Goal: Information Seeking & Learning: Learn about a topic

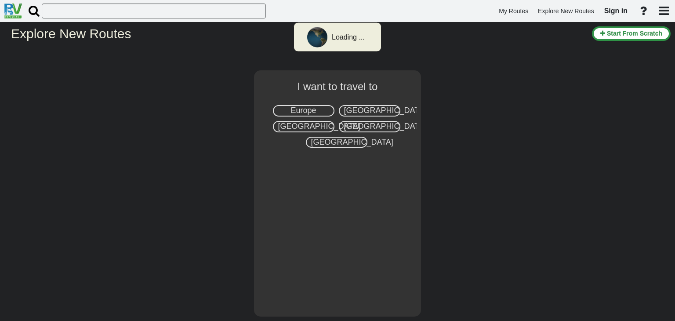
select select "number:2"
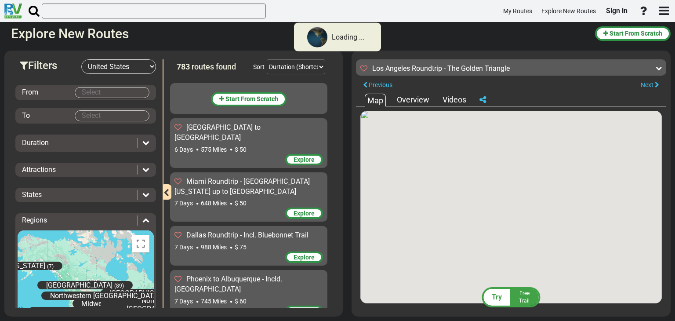
scroll to position [20368, 0]
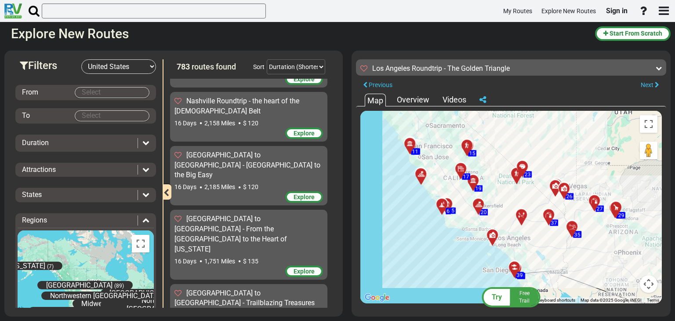
click at [425, 98] on div "Overview" at bounding box center [412, 99] width 37 height 11
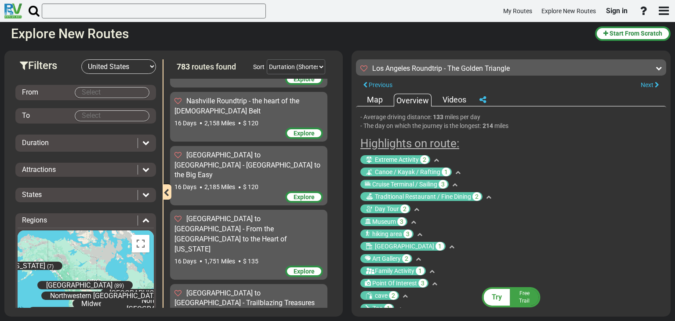
scroll to position [392, 0]
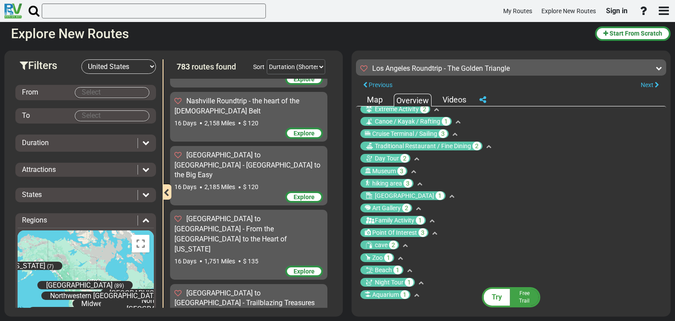
click at [415, 158] on icon at bounding box center [416, 158] width 5 height 5
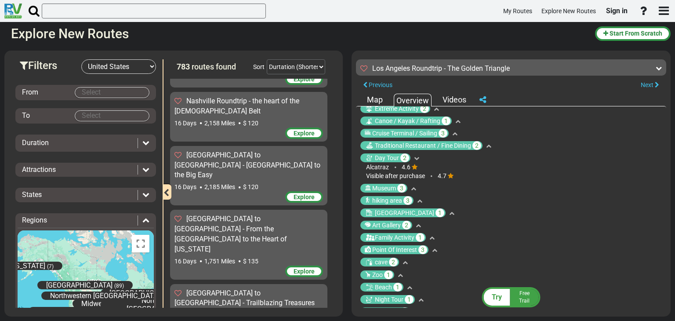
drag, startPoint x: 365, startPoint y: 167, endPoint x: 388, endPoint y: 166, distance: 23.3
click at [388, 166] on ul "Alcatraz 4.6" at bounding box center [510, 167] width 304 height 9
click at [436, 163] on ul "Alcatraz 4.6" at bounding box center [510, 167] width 304 height 9
click at [415, 157] on icon at bounding box center [416, 157] width 5 height 5
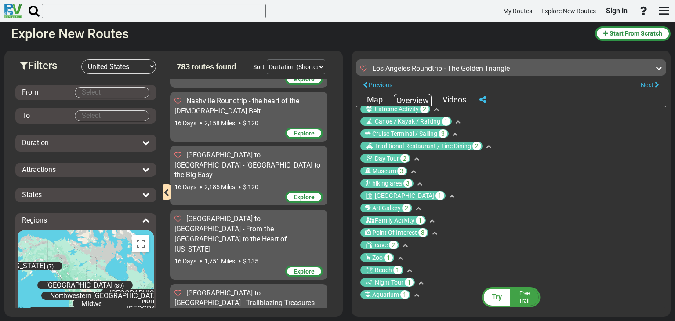
click at [414, 171] on icon at bounding box center [413, 171] width 5 height 5
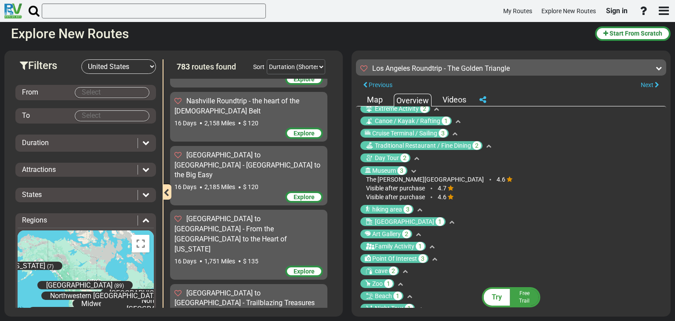
click at [418, 209] on icon at bounding box center [419, 209] width 5 height 5
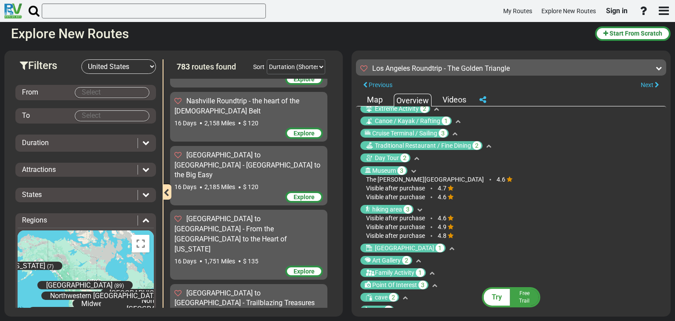
scroll to position [436, 0]
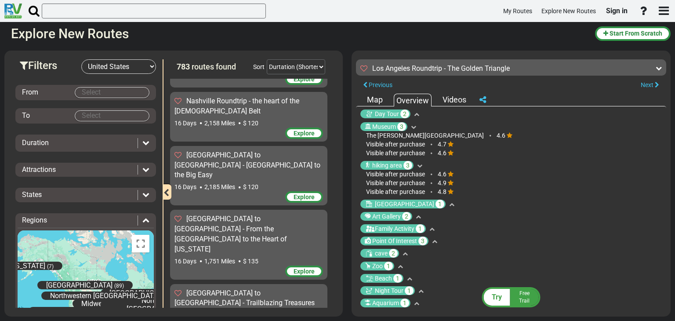
click at [445, 206] on span at bounding box center [449, 204] width 9 height 6
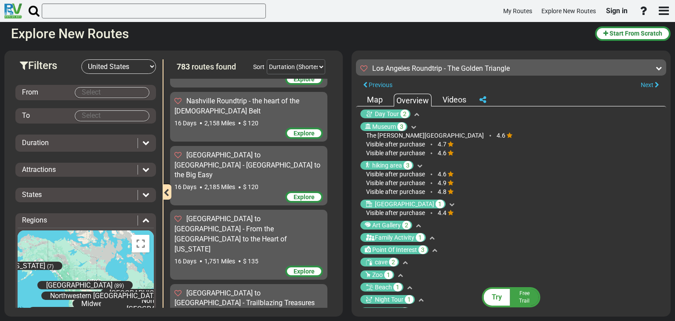
click at [413, 212] on span "Visible after purchase" at bounding box center [395, 212] width 59 height 7
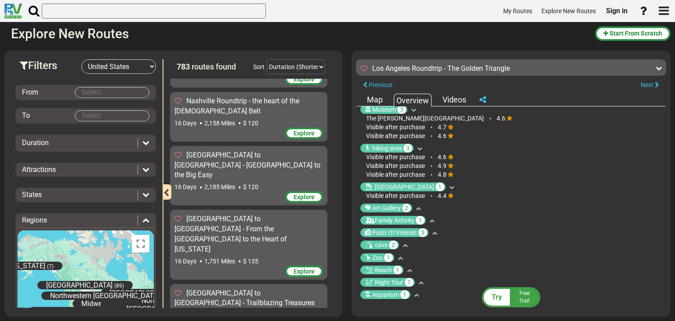
click at [418, 206] on icon at bounding box center [418, 208] width 5 height 5
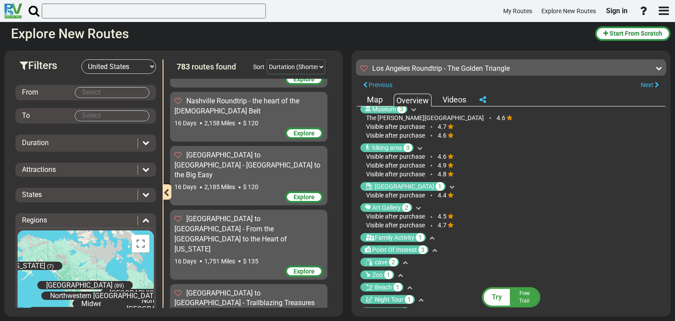
click at [430, 237] on icon at bounding box center [431, 237] width 5 height 5
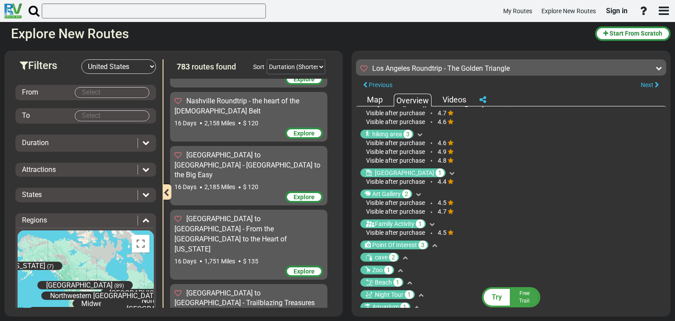
scroll to position [480, 0]
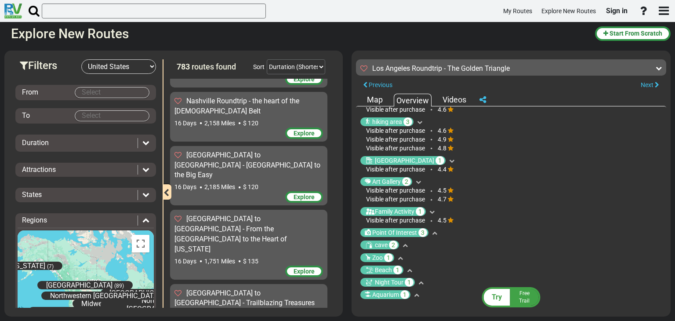
click at [431, 232] on span at bounding box center [432, 233] width 9 height 6
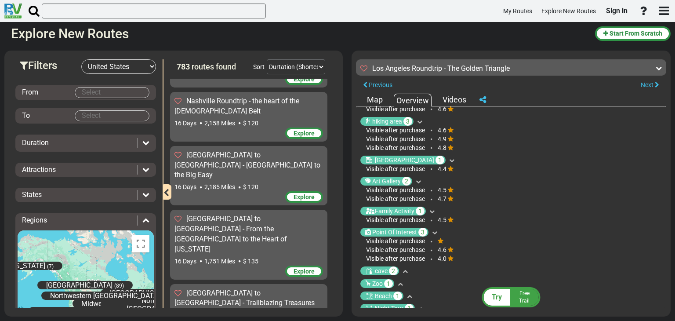
scroll to position [506, 0]
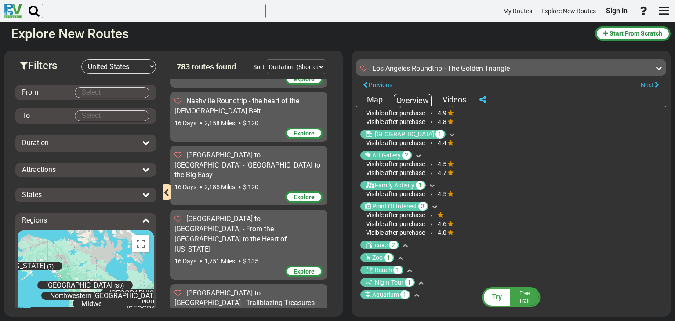
click at [401, 245] on span at bounding box center [403, 245] width 9 height 6
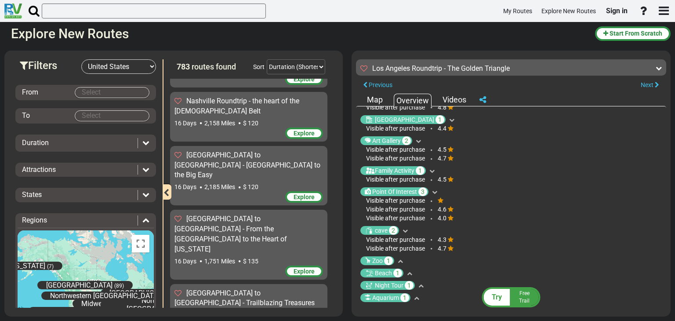
scroll to position [524, 0]
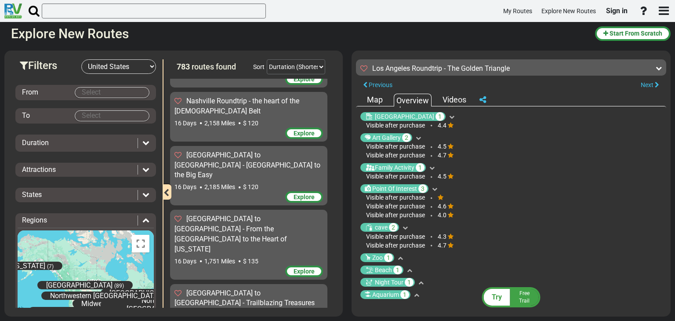
click at [401, 259] on icon at bounding box center [400, 257] width 5 height 5
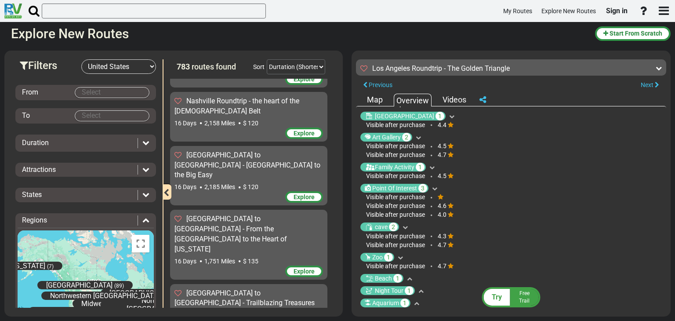
click at [404, 277] on span at bounding box center [407, 278] width 9 height 6
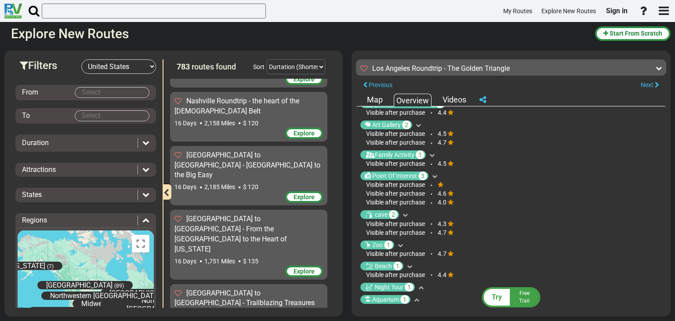
scroll to position [541, 0]
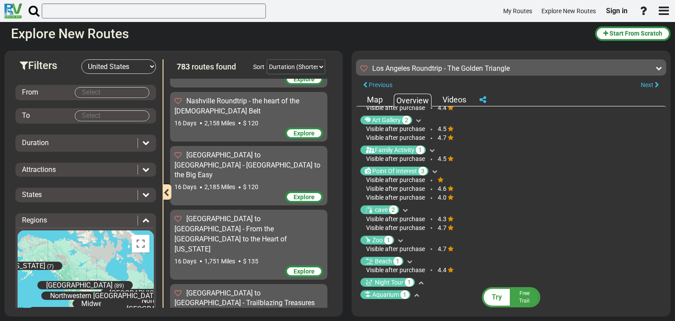
click at [417, 282] on span at bounding box center [419, 282] width 9 height 6
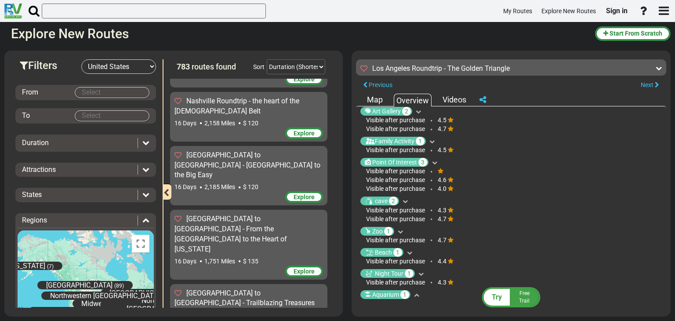
click at [414, 296] on icon at bounding box center [416, 294] width 5 height 5
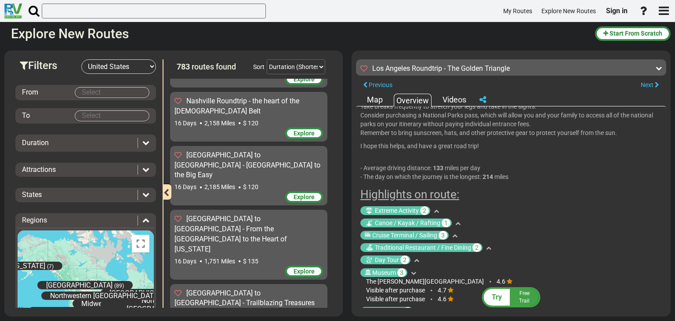
scroll to position [286, 0]
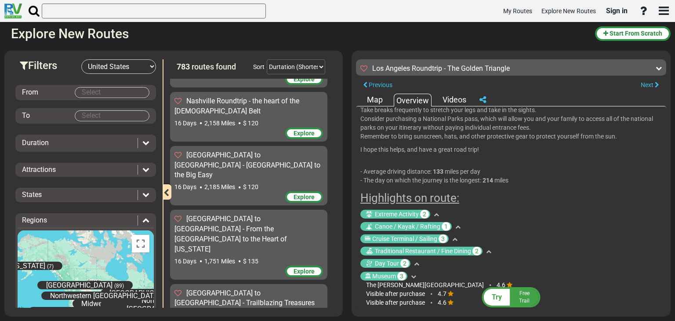
click at [437, 212] on icon at bounding box center [436, 214] width 5 height 5
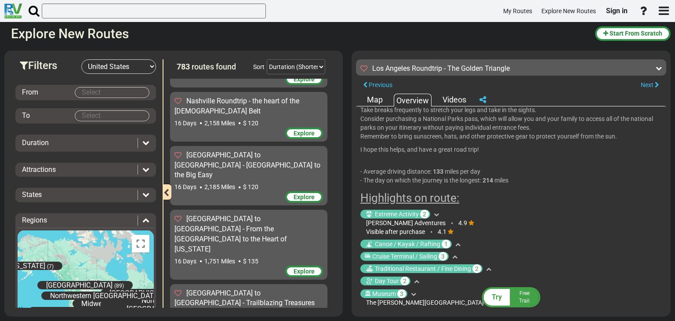
click at [455, 242] on icon at bounding box center [457, 244] width 5 height 5
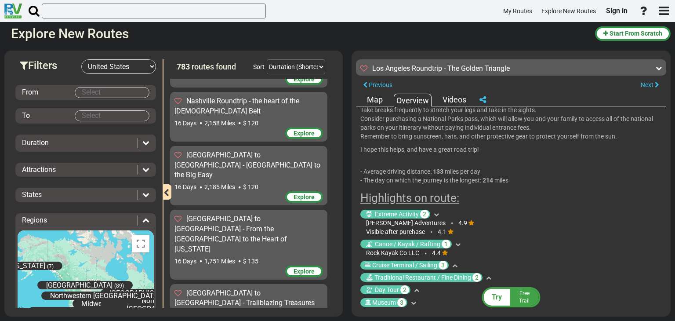
click at [455, 264] on icon at bounding box center [454, 265] width 5 height 5
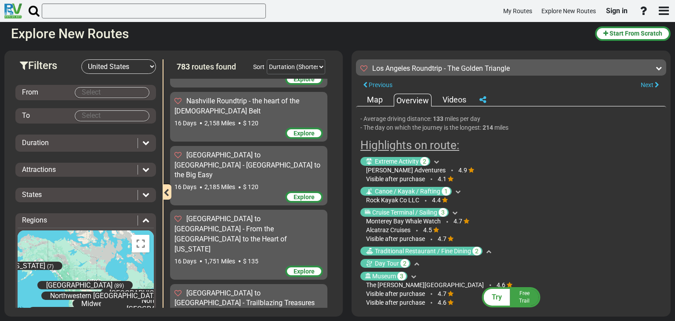
scroll to position [339, 0]
click at [487, 253] on icon at bounding box center [488, 251] width 5 height 5
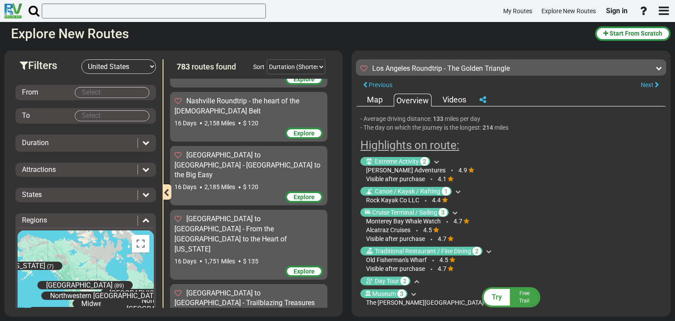
click at [416, 282] on icon at bounding box center [416, 280] width 5 height 5
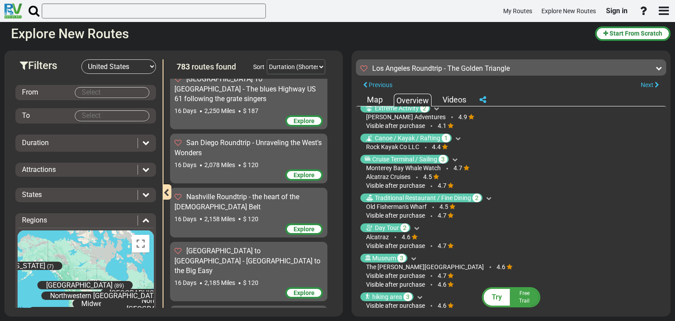
scroll to position [20267, 0]
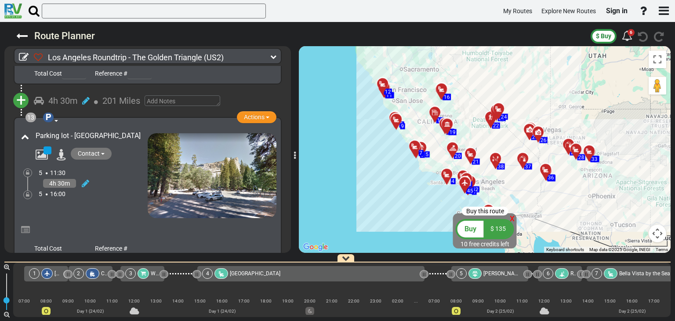
scroll to position [2504, 0]
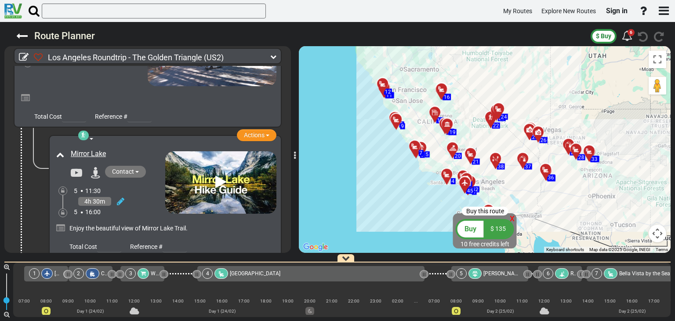
click at [215, 175] on icon at bounding box center [220, 182] width 11 height 14
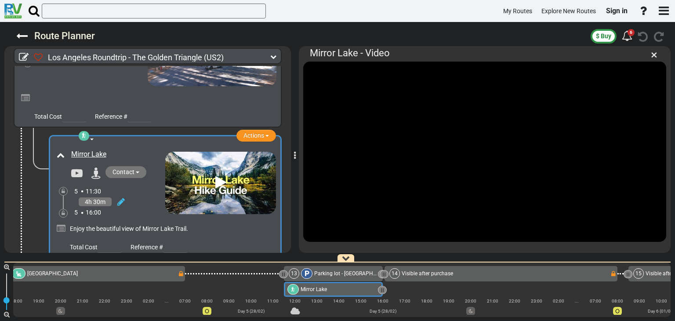
scroll to position [0, 1574]
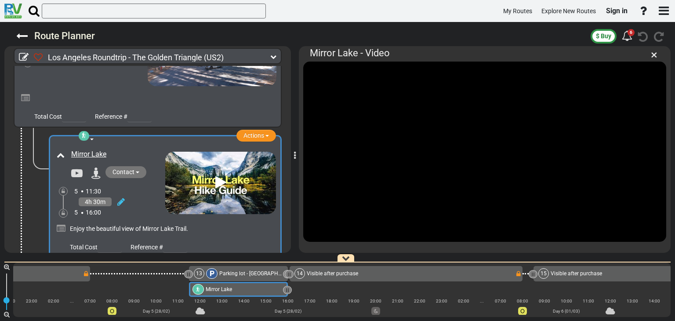
click at [216, 175] on icon at bounding box center [220, 182] width 11 height 14
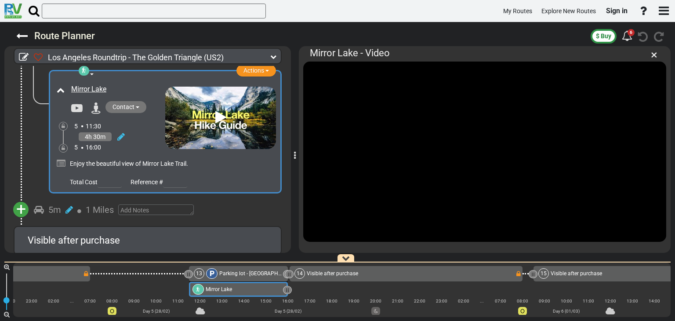
scroll to position [2592, 0]
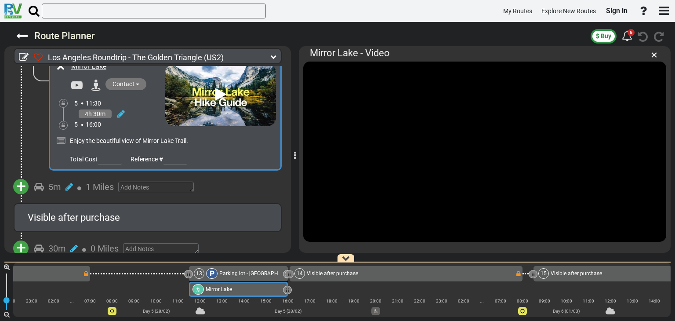
click at [81, 212] on span "Visible after purchase" at bounding box center [74, 217] width 92 height 11
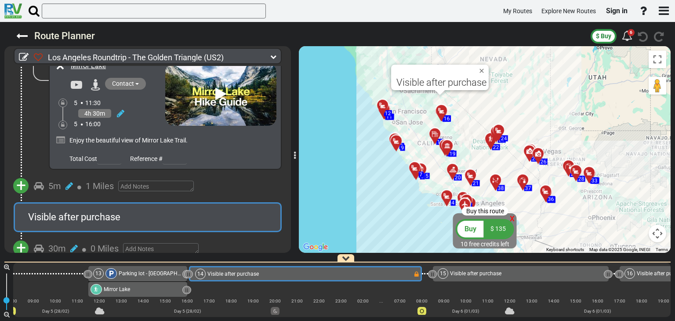
scroll to position [2635, 0]
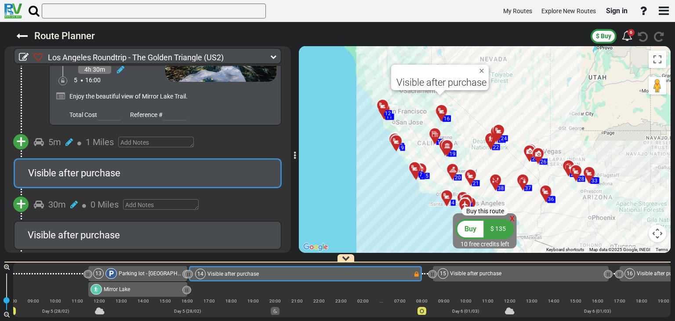
click at [91, 229] on span "Visible after purchase" at bounding box center [74, 234] width 92 height 11
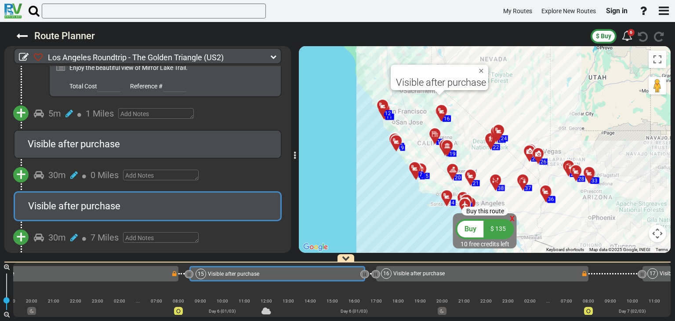
scroll to position [2679, 0]
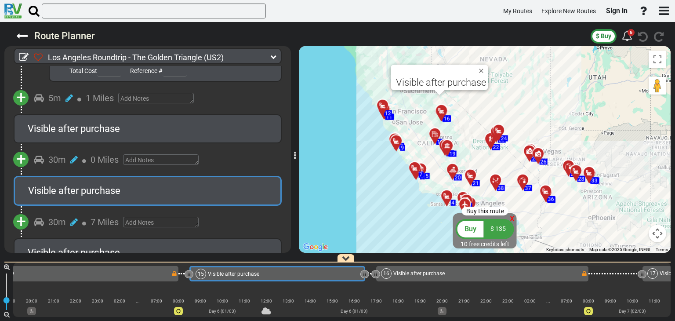
click at [94, 246] on div "Visible after purchase" at bounding box center [148, 253] width 240 height 14
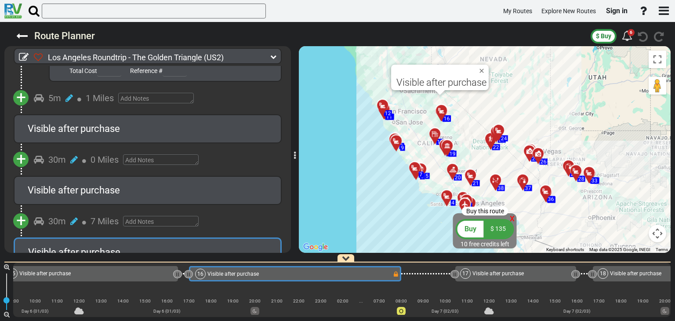
scroll to position [2723, 0]
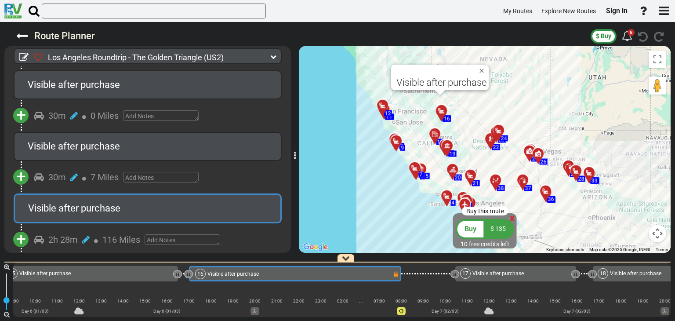
click at [105, 256] on div "Visible after purchase" at bounding box center [148, 270] width 268 height 29
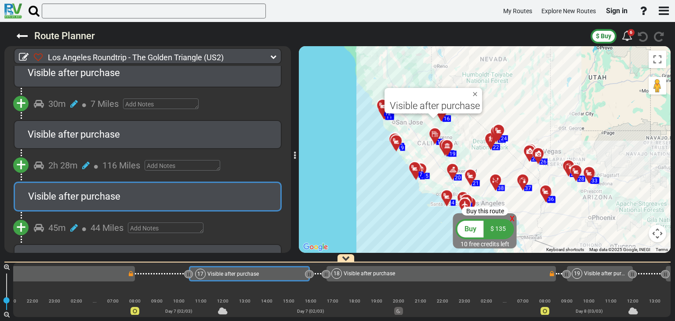
scroll to position [2811, 0]
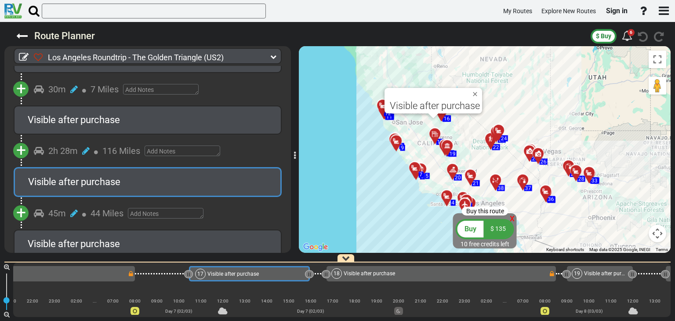
click at [109, 238] on span "Visible after purchase" at bounding box center [74, 243] width 92 height 11
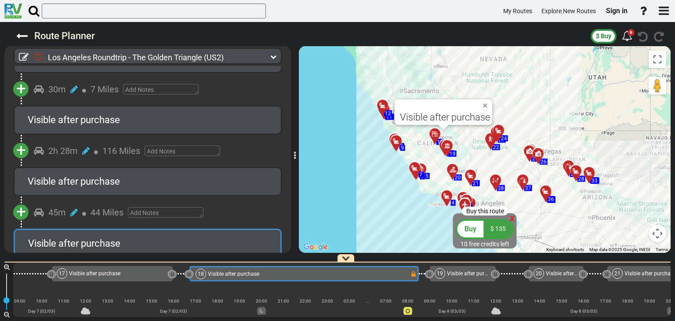
scroll to position [2855, 0]
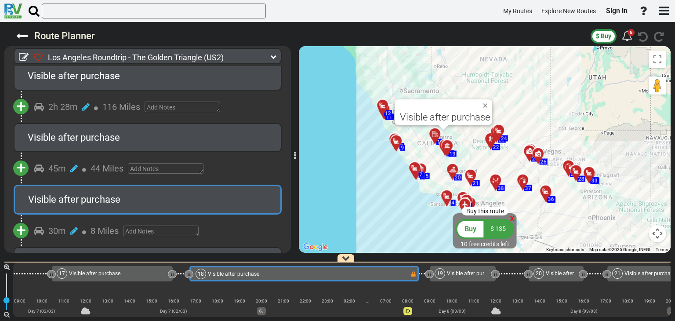
click at [114, 256] on span "Visible after purchase" at bounding box center [74, 261] width 92 height 11
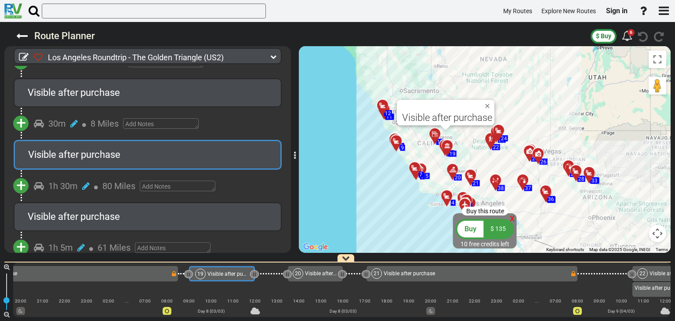
scroll to position [2987, 0]
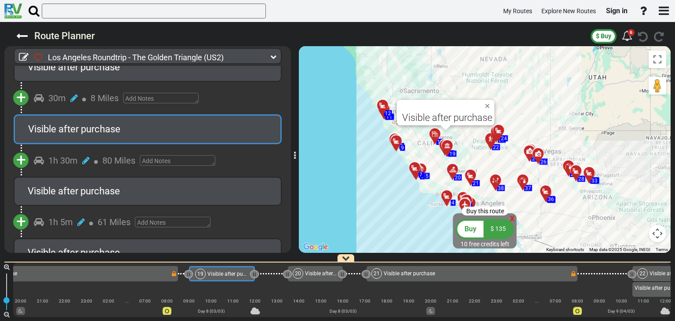
click at [118, 247] on span "Visible after purchase" at bounding box center [74, 252] width 92 height 11
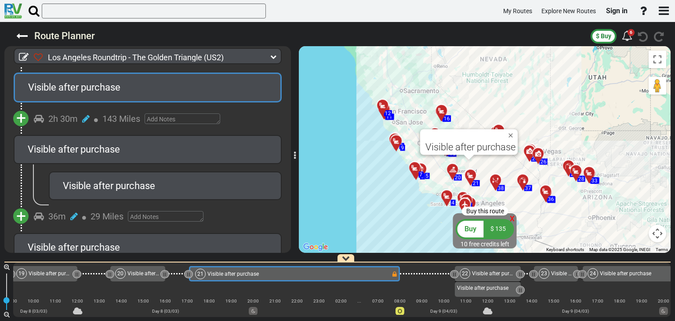
scroll to position [3163, 0]
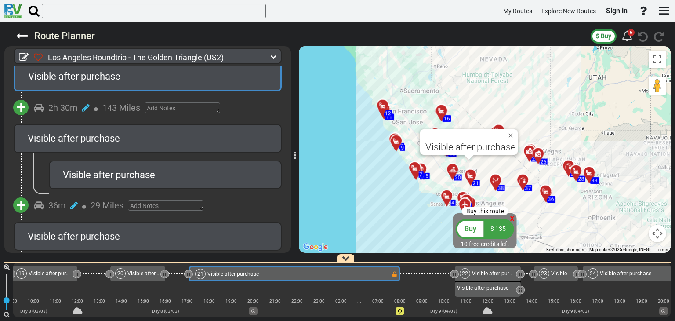
click at [137, 229] on div "Visible after purchase" at bounding box center [148, 236] width 240 height 14
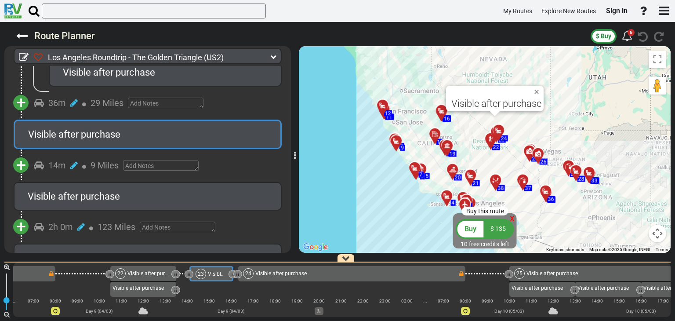
scroll to position [3337, 0]
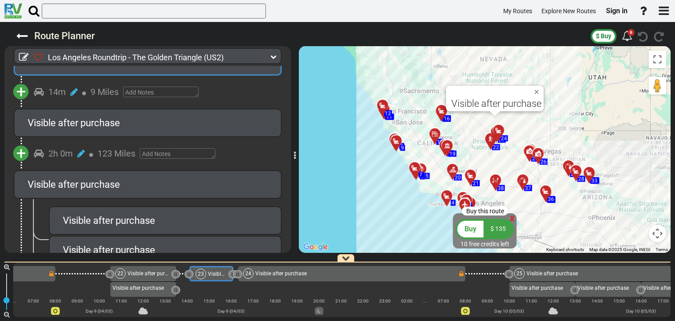
click at [125, 206] on div "Visible after purchase" at bounding box center [165, 220] width 233 height 29
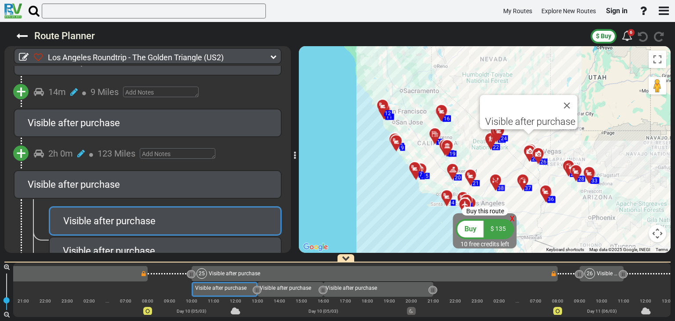
scroll to position [0, 3591]
click at [157, 274] on div "Visible after purchase" at bounding box center [165, 281] width 205 height 14
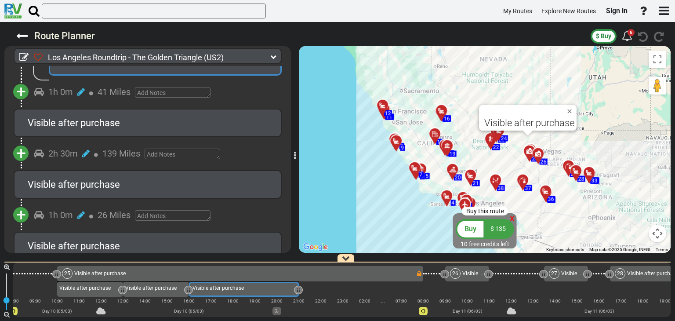
scroll to position [3556, 0]
click at [111, 240] on span "Visible after purchase" at bounding box center [74, 245] width 92 height 11
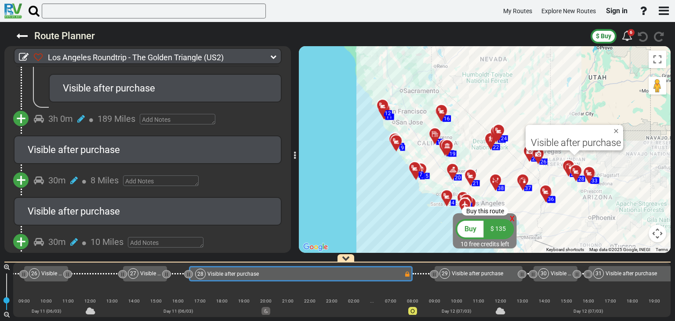
scroll to position [4478, 0]
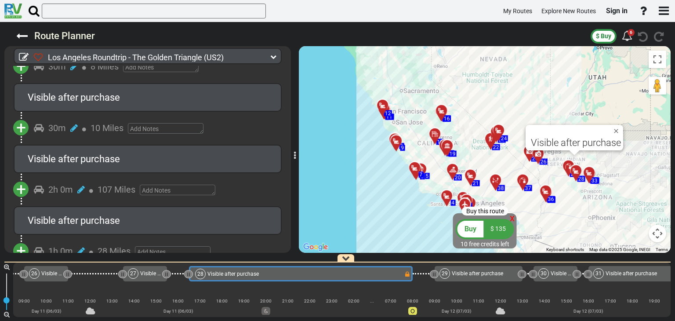
click at [119, 206] on div "Visible after purchase" at bounding box center [148, 220] width 268 height 29
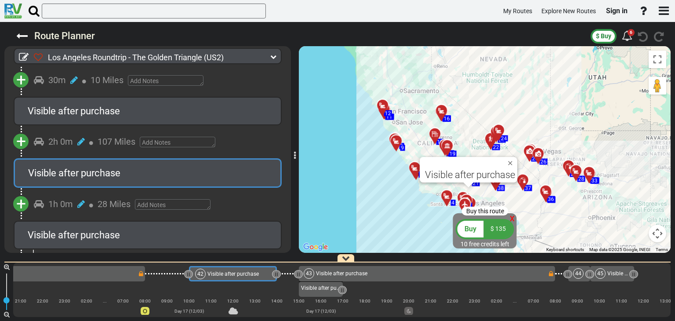
scroll to position [4654, 0]
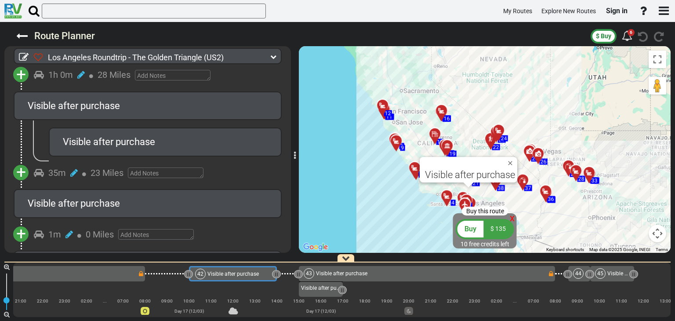
click at [108, 259] on span "Visible after purchase" at bounding box center [74, 264] width 92 height 11
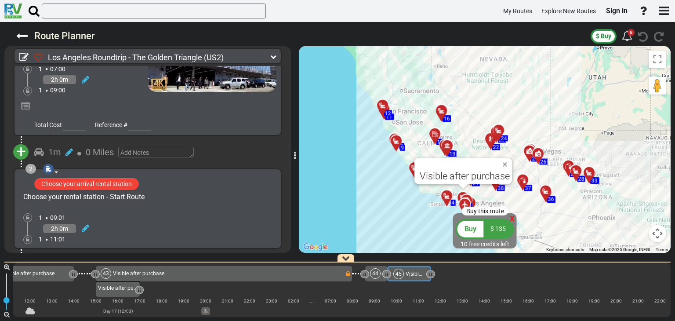
scroll to position [0, 0]
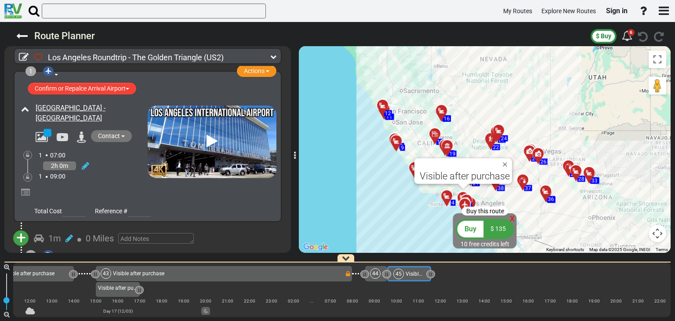
click at [206, 144] on icon at bounding box center [211, 141] width 11 height 14
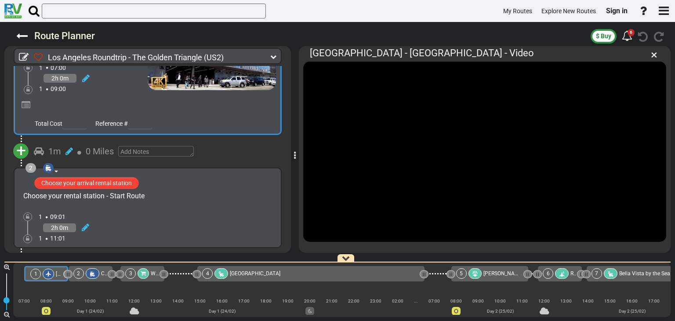
click at [139, 194] on div "Choose your rental station - Start Route" at bounding box center [83, 196] width 121 height 10
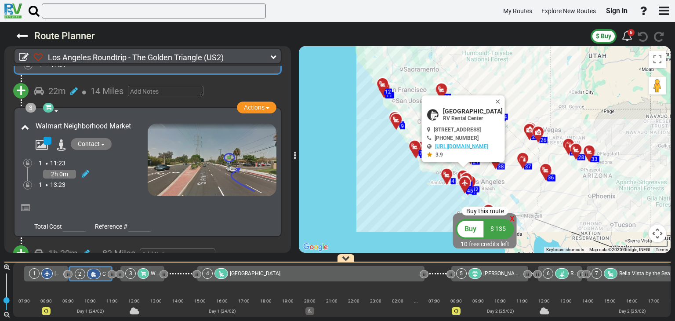
scroll to position [263, 0]
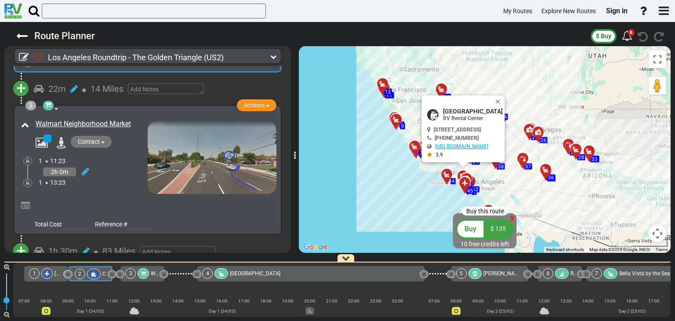
click at [61, 138] on icon at bounding box center [62, 142] width 10 height 11
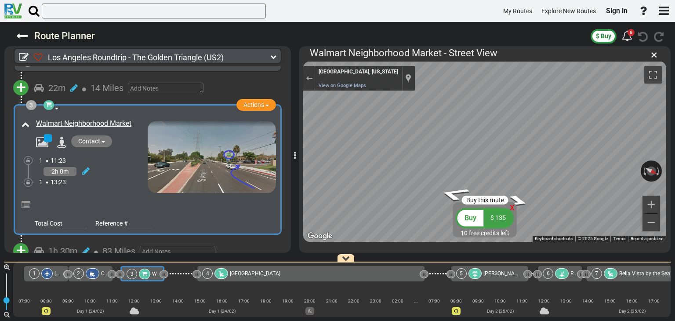
click at [285, 143] on div "Los Angeles Roundtrip - The Golden Triangle (US2) 18 Days 2,387 Miles 133 miles…" at bounding box center [337, 171] width 675 height 299
click at [290, 139] on div "Los Angeles Roundtrip - The Golden Triangle (US2) 18 Days 2,387 Miles 133 miles…" at bounding box center [337, 171] width 675 height 299
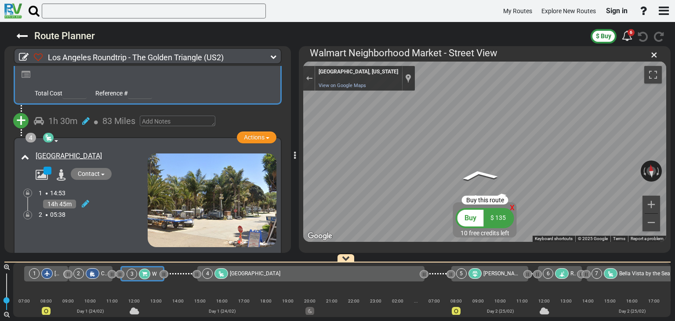
scroll to position [395, 0]
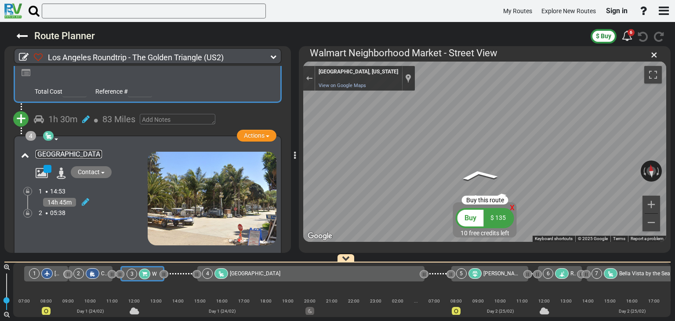
click at [65, 151] on link "[GEOGRAPHIC_DATA]" at bounding box center [69, 154] width 66 height 8
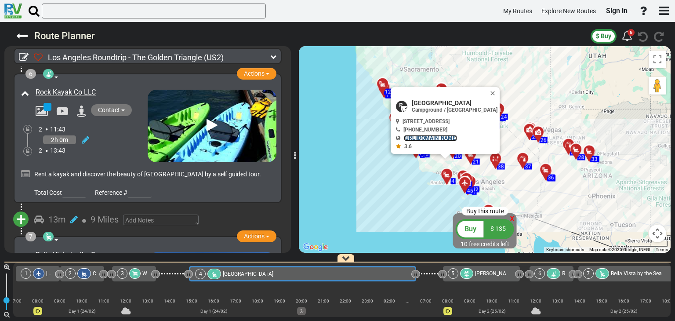
scroll to position [922, 0]
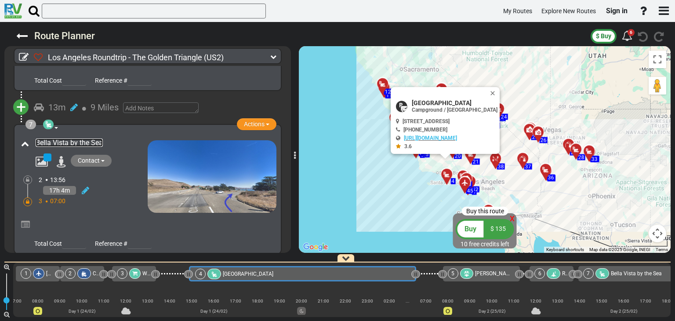
click at [53, 138] on link "Bella Vista by the Sea" at bounding box center [69, 142] width 67 height 8
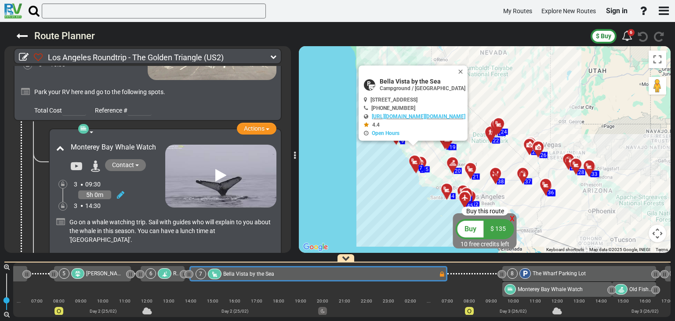
scroll to position [1229, 0]
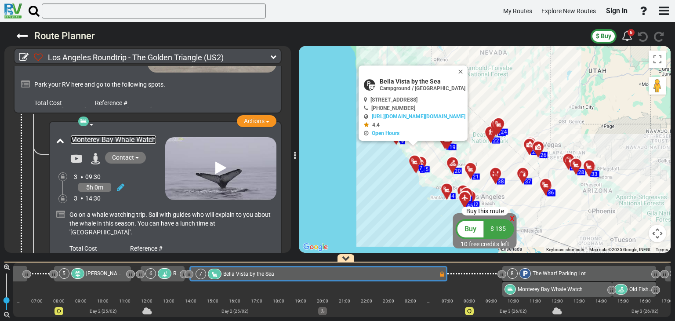
click at [98, 135] on link "Monterey Bay Whale Watch" at bounding box center [113, 139] width 85 height 8
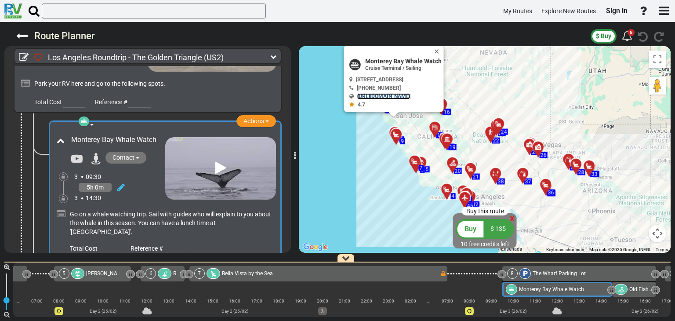
scroll to position [0, 710]
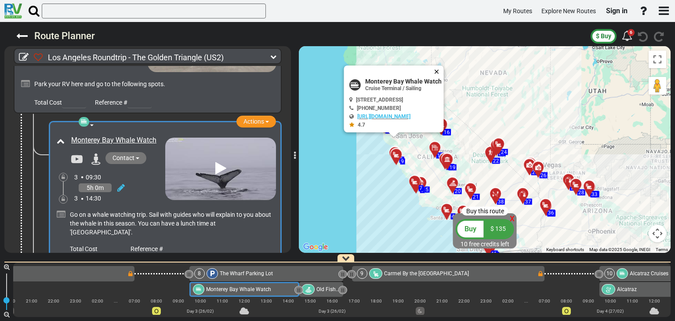
click at [444, 70] on button "Close" at bounding box center [438, 71] width 11 height 12
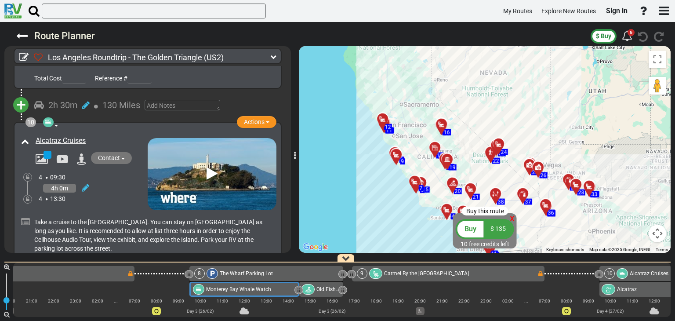
scroll to position [1711, 0]
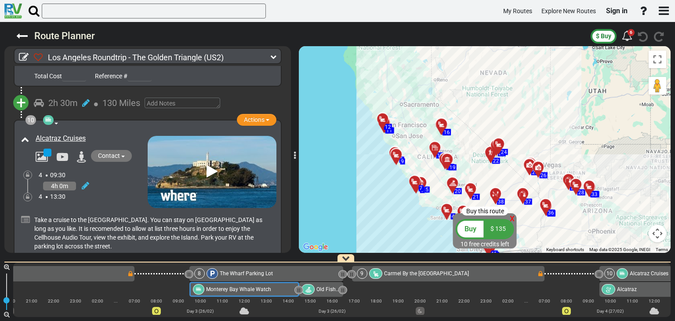
click at [211, 164] on icon at bounding box center [211, 171] width 11 height 14
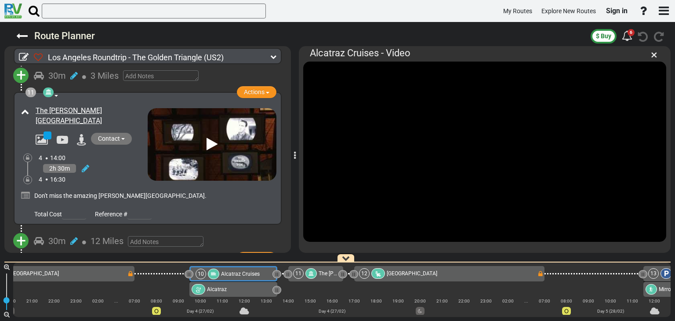
scroll to position [2062, 0]
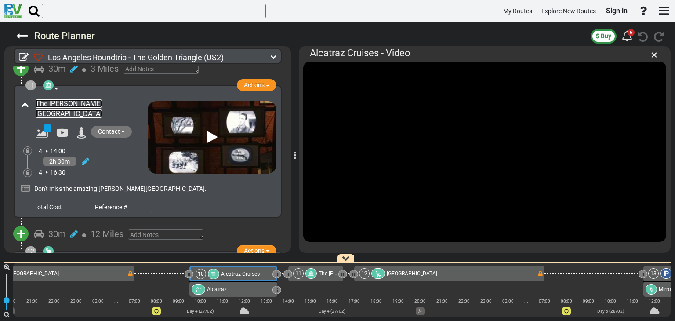
click at [76, 99] on link "The [PERSON_NAME][GEOGRAPHIC_DATA]" at bounding box center [69, 108] width 66 height 18
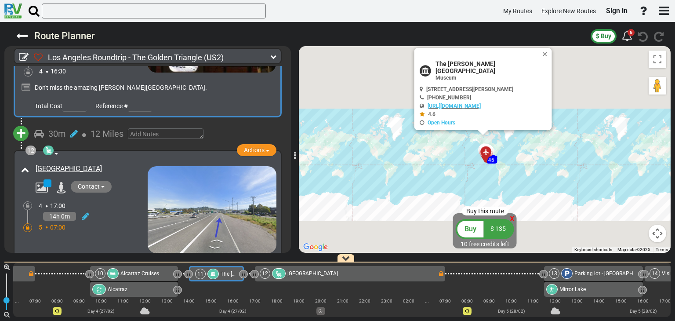
scroll to position [2194, 0]
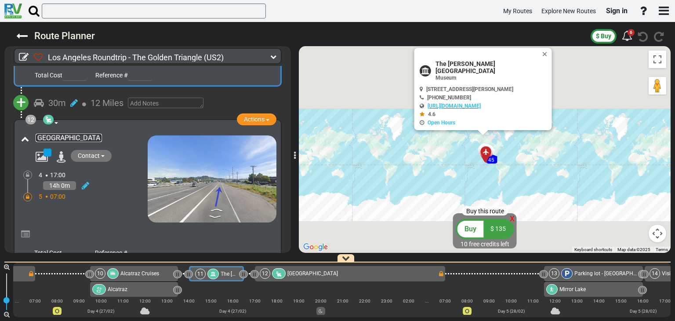
click at [57, 134] on link "[GEOGRAPHIC_DATA]" at bounding box center [69, 138] width 66 height 8
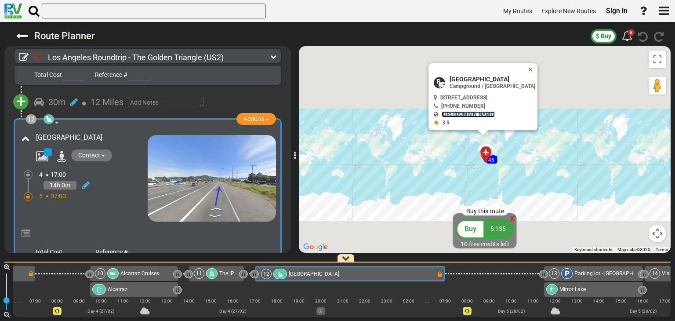
scroll to position [0, 1284]
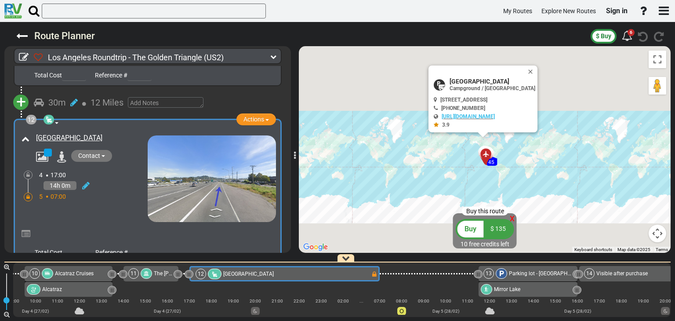
click at [537, 68] on button "Close" at bounding box center [532, 71] width 11 height 12
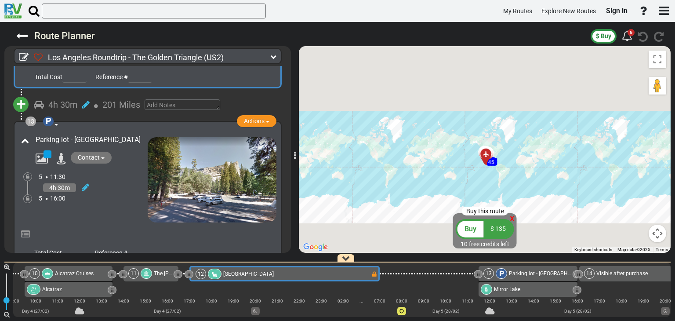
scroll to position [2369, 0]
click at [202, 143] on img at bounding box center [212, 179] width 129 height 85
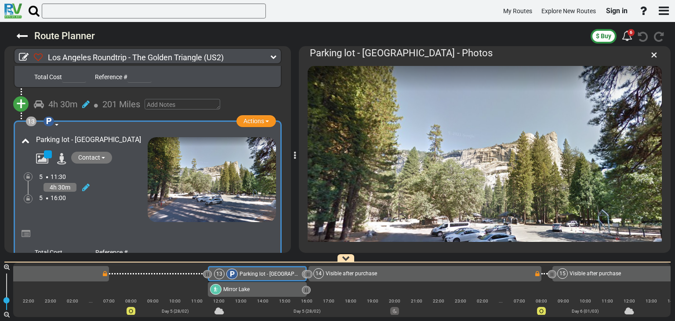
scroll to position [0, 1574]
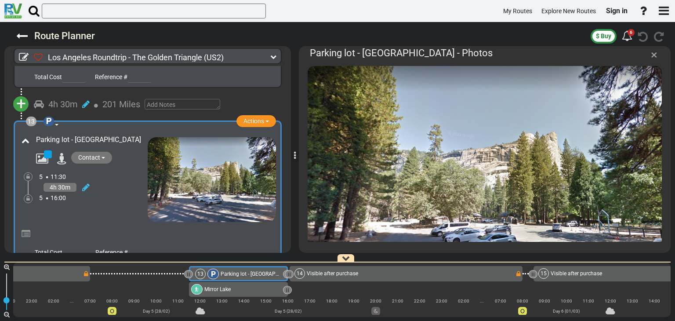
click at [656, 56] on span "×" at bounding box center [654, 54] width 7 height 14
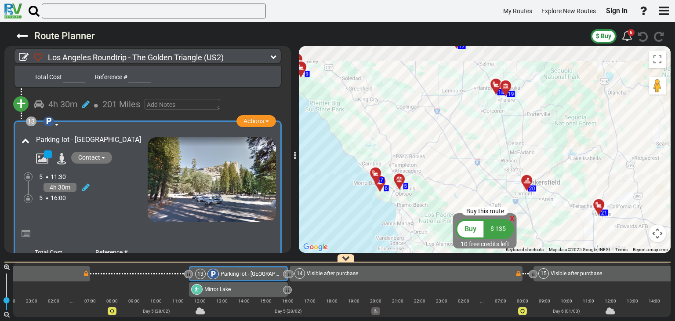
drag, startPoint x: 396, startPoint y: 96, endPoint x: 425, endPoint y: 166, distance: 75.2
click at [425, 166] on div "To activate drag with keyboard, press Alt + Enter. Once in keyboard drag state,…" at bounding box center [485, 149] width 372 height 206
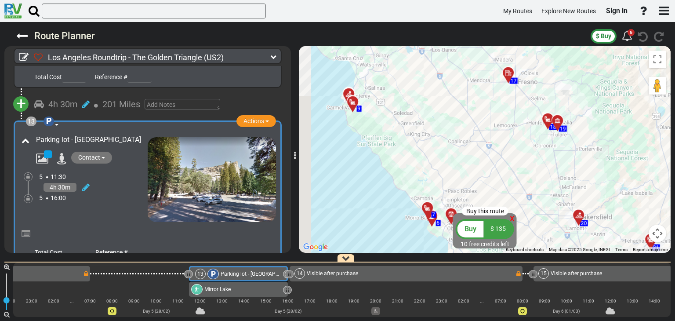
drag, startPoint x: 354, startPoint y: 82, endPoint x: 432, endPoint y: 129, distance: 91.0
click at [430, 129] on div "To activate drag with keyboard, press Alt + Enter. Once in keyboard drag state,…" at bounding box center [485, 149] width 372 height 206
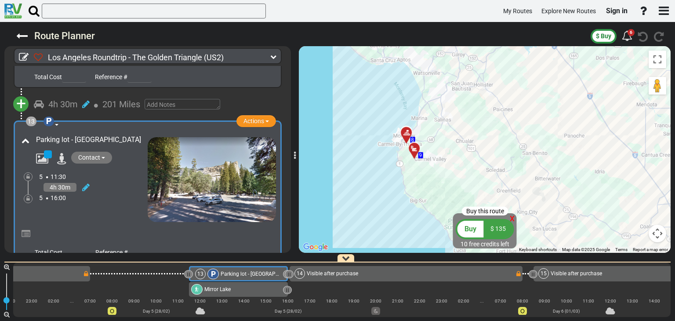
drag, startPoint x: 361, startPoint y: 139, endPoint x: 382, endPoint y: 152, distance: 23.7
click at [377, 158] on div "To activate drag with keyboard, press Alt + Enter. Once in keyboard drag state,…" at bounding box center [485, 149] width 372 height 206
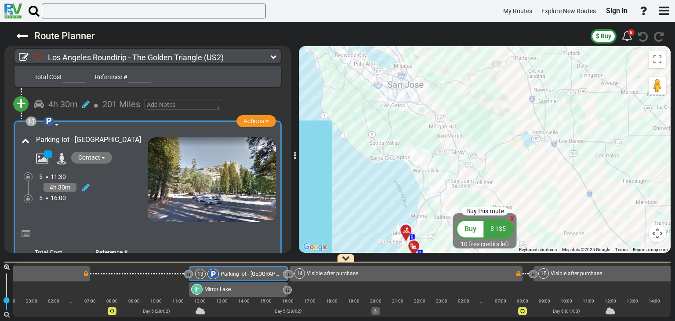
drag, startPoint x: 412, startPoint y: 102, endPoint x: 413, endPoint y: 192, distance: 90.5
click at [412, 194] on div "To activate drag with keyboard, press Alt + Enter. Once in keyboard drag state,…" at bounding box center [485, 149] width 372 height 206
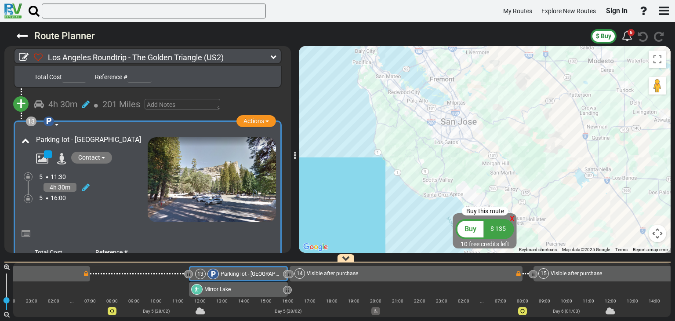
drag, startPoint x: 371, startPoint y: 122, endPoint x: 407, endPoint y: 148, distance: 44.4
click at [407, 148] on div "To activate drag with keyboard, press Alt + Enter. Once in keyboard drag state,…" at bounding box center [485, 149] width 372 height 206
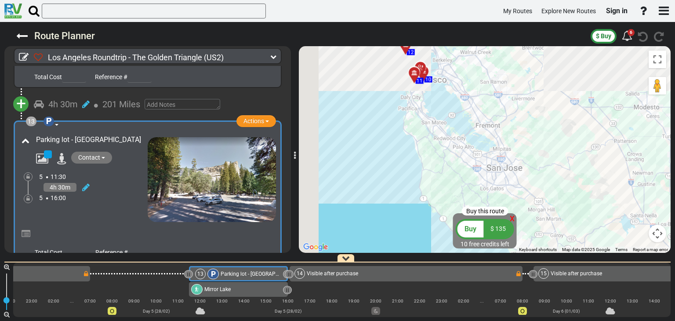
drag, startPoint x: 386, startPoint y: 122, endPoint x: 442, endPoint y: 157, distance: 66.7
click at [442, 158] on div "To activate drag with keyboard, press Alt + Enter. Once in keyboard drag state,…" at bounding box center [485, 149] width 372 height 206
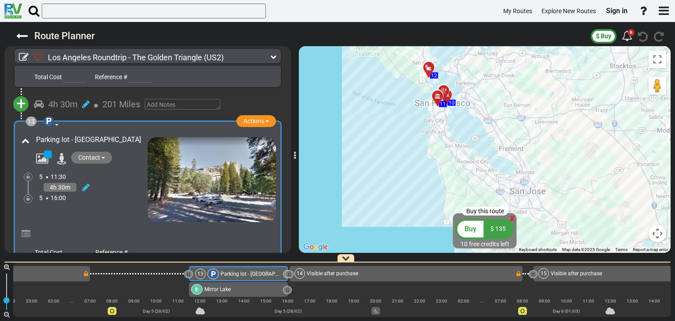
drag, startPoint x: 407, startPoint y: 94, endPoint x: 412, endPoint y: 112, distance: 19.1
click at [410, 110] on div "To activate drag with keyboard, press Alt + Enter. Once in keyboard drag state,…" at bounding box center [485, 149] width 372 height 206
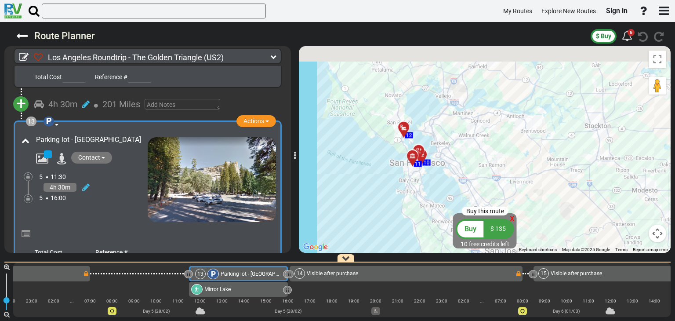
drag, startPoint x: 410, startPoint y: 112, endPoint x: 390, endPoint y: 156, distance: 49.1
click at [390, 156] on div "To activate drag with keyboard, press Alt + Enter. Once in keyboard drag state,…" at bounding box center [485, 149] width 372 height 206
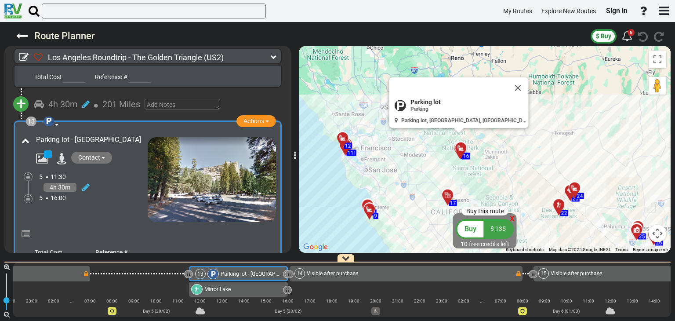
click at [507, 86] on button "Close" at bounding box center [517, 87] width 21 height 21
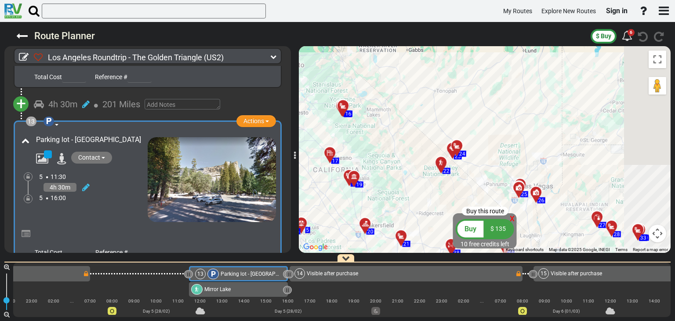
drag, startPoint x: 453, startPoint y: 131, endPoint x: 376, endPoint y: 107, distance: 80.7
click at [372, 108] on div "To activate drag with keyboard, press Alt + Enter. Once in keyboard drag state,…" at bounding box center [485, 149] width 372 height 206
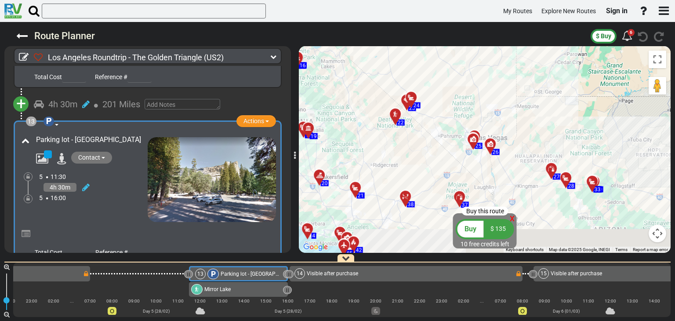
drag, startPoint x: 422, startPoint y: 72, endPoint x: 410, endPoint y: 69, distance: 12.7
click at [410, 69] on div "To activate drag with keyboard, press Alt + Enter. Once in keyboard drag state,…" at bounding box center [485, 149] width 372 height 206
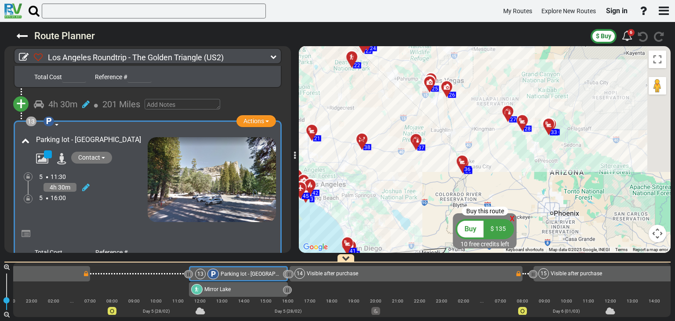
drag, startPoint x: 418, startPoint y: 144, endPoint x: 378, endPoint y: 87, distance: 70.0
click at [376, 87] on div "To activate drag with keyboard, press Alt + Enter. Once in keyboard drag state,…" at bounding box center [485, 149] width 372 height 206
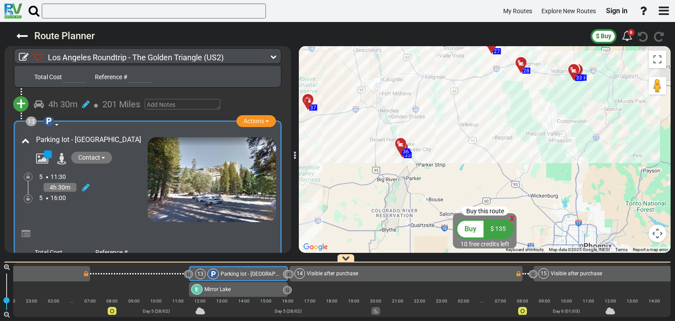
drag, startPoint x: 499, startPoint y: 130, endPoint x: 504, endPoint y: 74, distance: 56.0
click at [504, 74] on div "To activate drag with keyboard, press Alt + Enter. Once in keyboard drag state,…" at bounding box center [485, 149] width 372 height 206
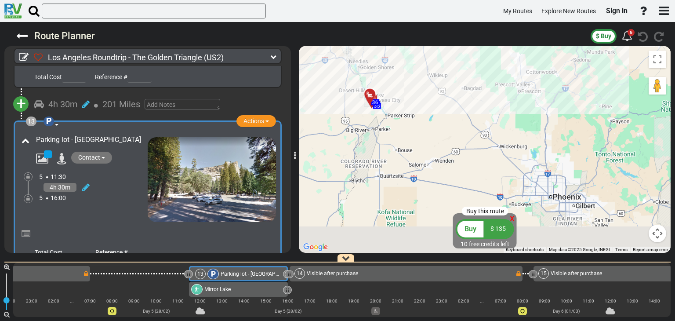
drag, startPoint x: 423, startPoint y: 77, endPoint x: 390, endPoint y: 51, distance: 42.3
click at [388, 52] on div "To activate drag with keyboard, press Alt + Enter. Once in keyboard drag state,…" at bounding box center [485, 149] width 372 height 206
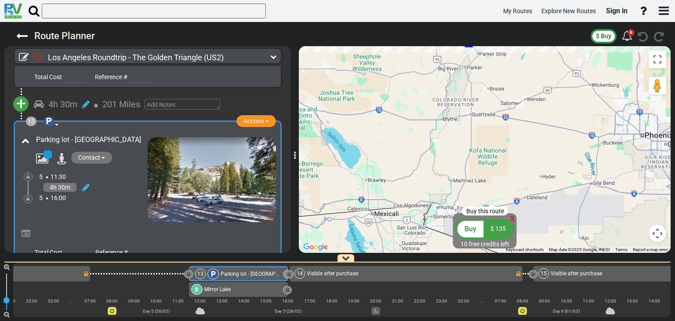
drag, startPoint x: 492, startPoint y: 141, endPoint x: 575, endPoint y: 102, distance: 91.8
click at [573, 102] on div "To activate drag with keyboard, press Alt + Enter. Once in keyboard drag state,…" at bounding box center [485, 149] width 372 height 206
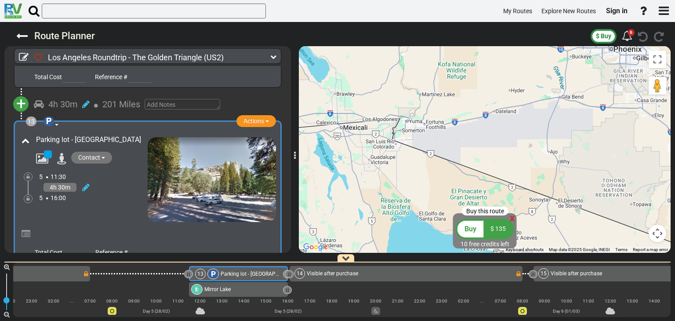
drag, startPoint x: 422, startPoint y: 83, endPoint x: 412, endPoint y: 67, distance: 18.8
click at [412, 67] on div "To activate drag with keyboard, press Alt + Enter. Once in keyboard drag state,…" at bounding box center [485, 149] width 372 height 206
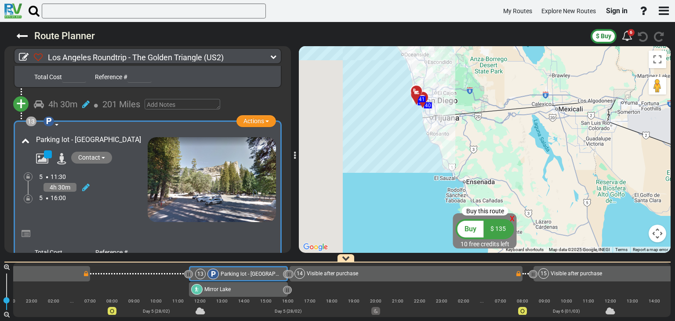
drag, startPoint x: 320, startPoint y: 104, endPoint x: 538, endPoint y: 86, distance: 218.2
click at [538, 86] on div "To activate drag with keyboard, press Alt + Enter. Once in keyboard drag state,…" at bounding box center [485, 149] width 372 height 206
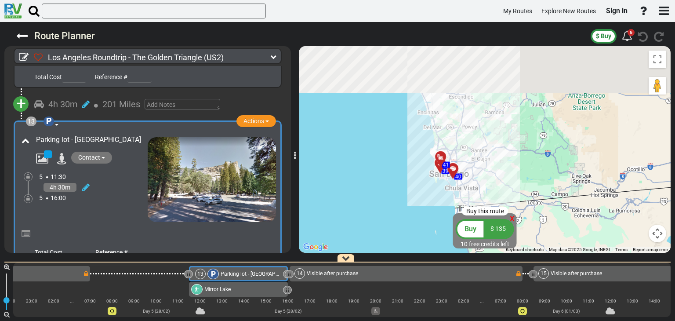
drag, startPoint x: 427, startPoint y: 143, endPoint x: 438, endPoint y: 192, distance: 50.4
click at [439, 209] on div "To activate drag with keyboard, press Alt + Enter. Once in keyboard drag state,…" at bounding box center [485, 149] width 372 height 206
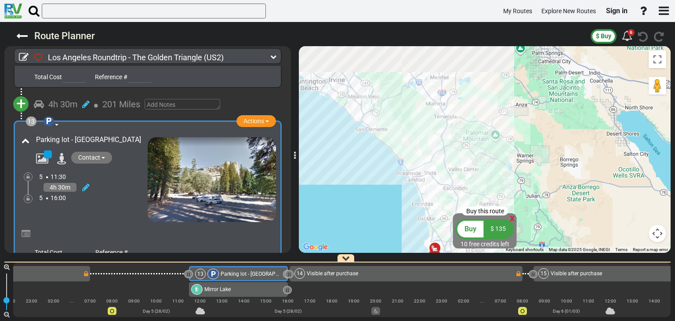
drag, startPoint x: 423, startPoint y: 107, endPoint x: 409, endPoint y: 158, distance: 52.2
click at [413, 191] on div "To activate drag with keyboard, press Alt + Enter. Once in keyboard drag state,…" at bounding box center [485, 149] width 372 height 206
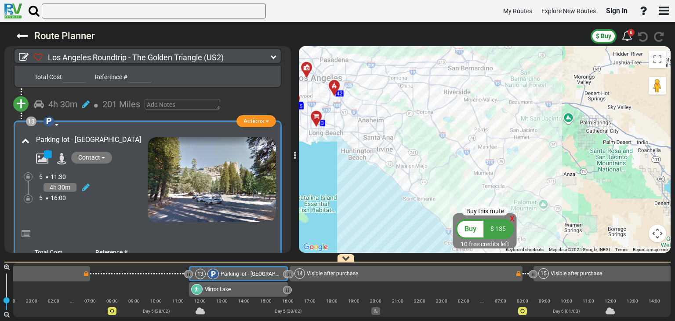
drag, startPoint x: 367, startPoint y: 90, endPoint x: 418, endPoint y: 174, distance: 98.5
click at [421, 178] on div "To activate drag with keyboard, press Alt + Enter. Once in keyboard drag state,…" at bounding box center [485, 149] width 372 height 206
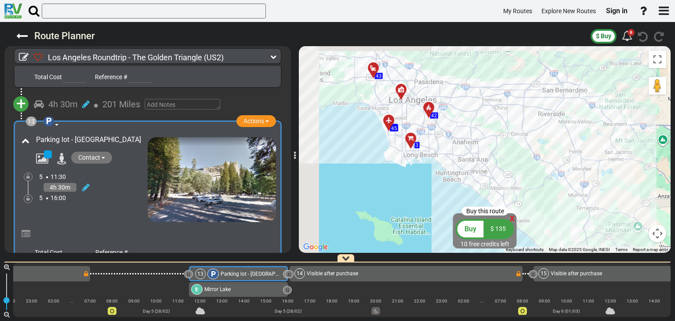
drag, startPoint x: 356, startPoint y: 125, endPoint x: 453, endPoint y: 152, distance: 101.1
click at [453, 152] on div "To activate drag with keyboard, press Alt + Enter. Once in keyboard drag state,…" at bounding box center [485, 149] width 372 height 206
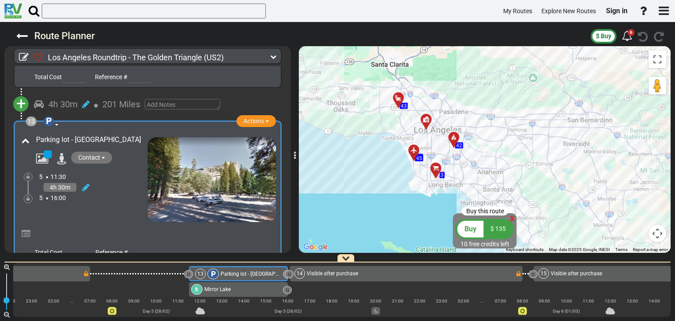
drag, startPoint x: 455, startPoint y: 109, endPoint x: 485, endPoint y: 136, distance: 40.1
click at [485, 136] on div "To activate drag with keyboard, press Alt + Enter. Once in keyboard drag state,…" at bounding box center [485, 149] width 372 height 206
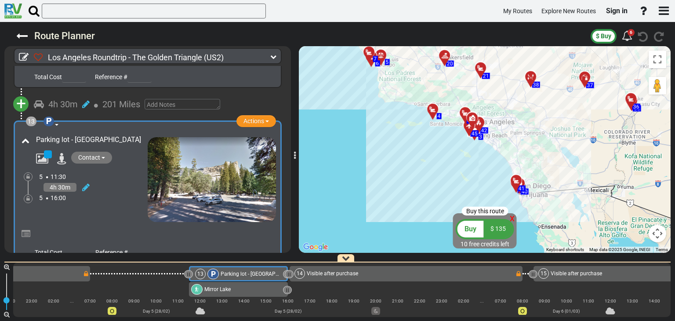
click at [497, 125] on div "To activate drag with keyboard, press Alt + Enter. Once in keyboard drag state,…" at bounding box center [485, 149] width 372 height 206
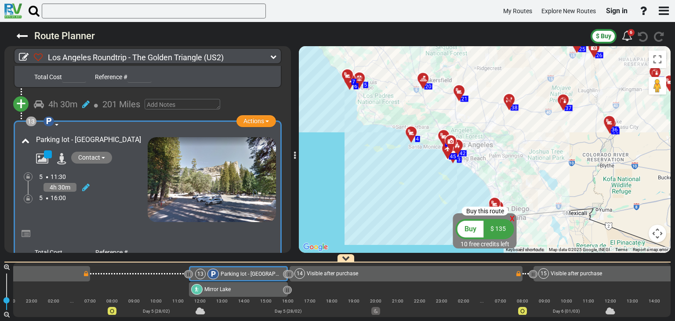
drag, startPoint x: 497, startPoint y: 124, endPoint x: 475, endPoint y: 148, distance: 32.6
click at [475, 148] on div "To activate drag with keyboard, press Alt + Enter. Once in keyboard drag state,…" at bounding box center [485, 149] width 372 height 206
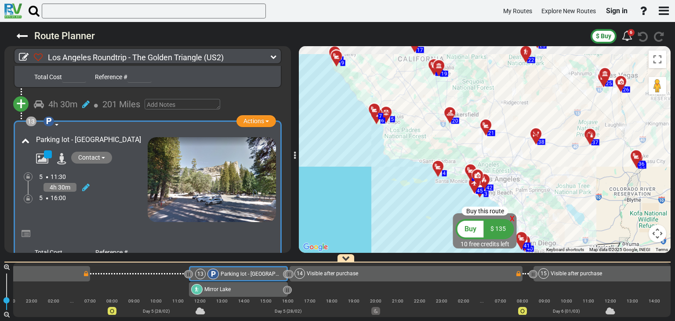
drag, startPoint x: 457, startPoint y: 155, endPoint x: 466, endPoint y: 173, distance: 20.0
click at [466, 173] on div "To activate drag with keyboard, press Alt + Enter. Once in keyboard drag state,…" at bounding box center [485, 149] width 372 height 206
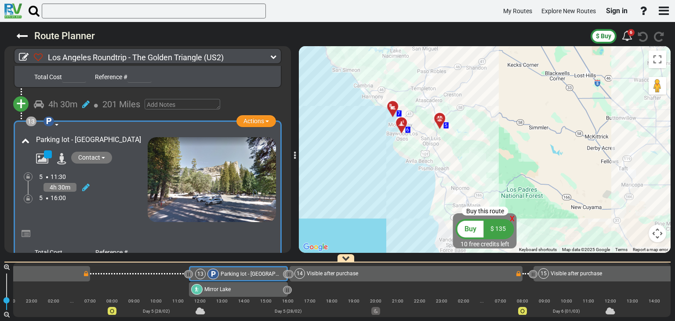
drag, startPoint x: 384, startPoint y: 90, endPoint x: 410, endPoint y: 155, distance: 69.6
click at [410, 155] on div "To activate drag with keyboard, press Alt + Enter. Once in keyboard drag state,…" at bounding box center [485, 149] width 372 height 206
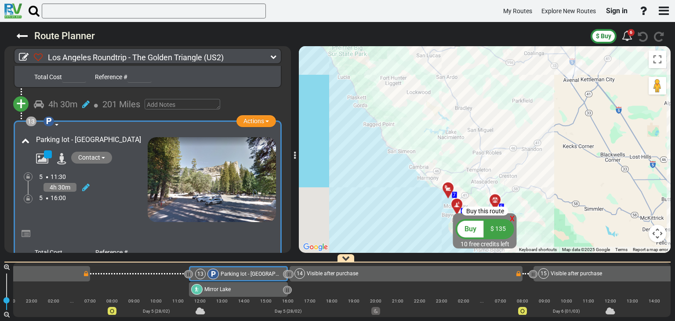
drag, startPoint x: 383, startPoint y: 136, endPoint x: 436, endPoint y: 180, distance: 68.6
click at [441, 221] on div "To activate drag with keyboard, press Alt + Enter. Once in keyboard drag state,…" at bounding box center [485, 149] width 372 height 206
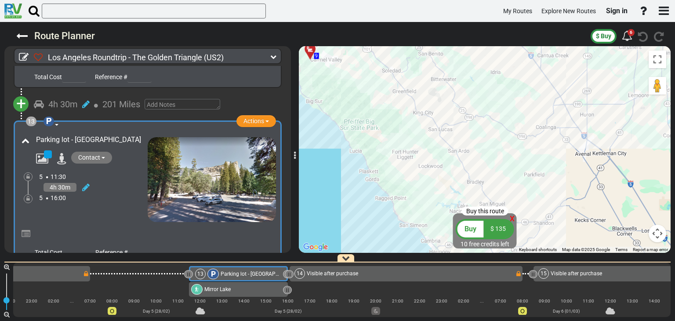
drag, startPoint x: 416, startPoint y: 148, endPoint x: 421, endPoint y: 192, distance: 43.4
click at [421, 192] on div "To activate drag with keyboard, press Alt + Enter. Once in keyboard drag state,…" at bounding box center [485, 149] width 372 height 206
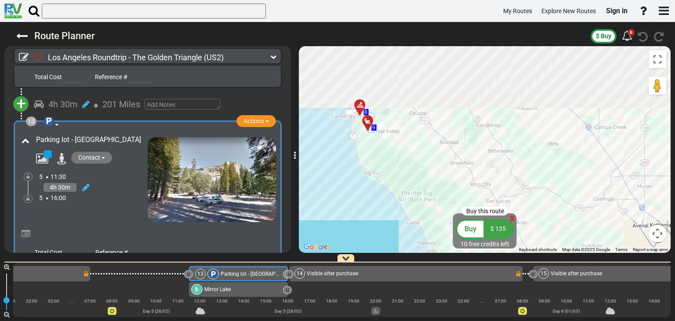
drag, startPoint x: 422, startPoint y: 192, endPoint x: 433, endPoint y: 202, distance: 15.2
click at [433, 203] on div "To activate drag with keyboard, press Alt + Enter. Once in keyboard drag state,…" at bounding box center [485, 149] width 372 height 206
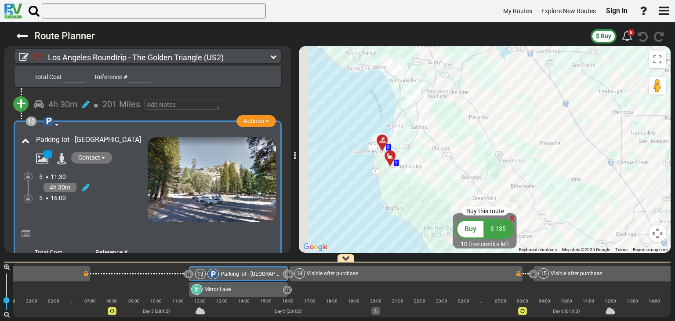
click at [389, 175] on div "To activate drag with keyboard, press Alt + Enter. Once in keyboard drag state,…" at bounding box center [485, 149] width 372 height 206
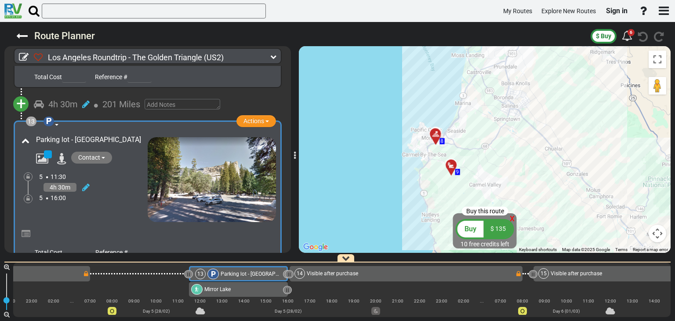
drag, startPoint x: 432, startPoint y: 139, endPoint x: 396, endPoint y: 146, distance: 36.6
click at [396, 146] on div "To activate drag with keyboard, press Alt + Enter. Once in keyboard drag state,…" at bounding box center [485, 149] width 372 height 206
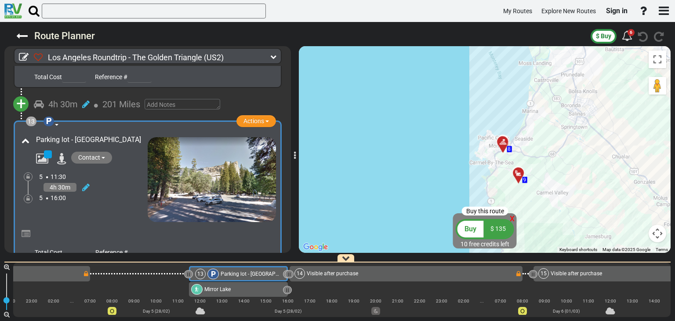
drag, startPoint x: 464, startPoint y: 143, endPoint x: 445, endPoint y: 153, distance: 21.8
click at [434, 155] on div "To activate drag with keyboard, press Alt + Enter. Once in keyboard drag state,…" at bounding box center [485, 149] width 372 height 206
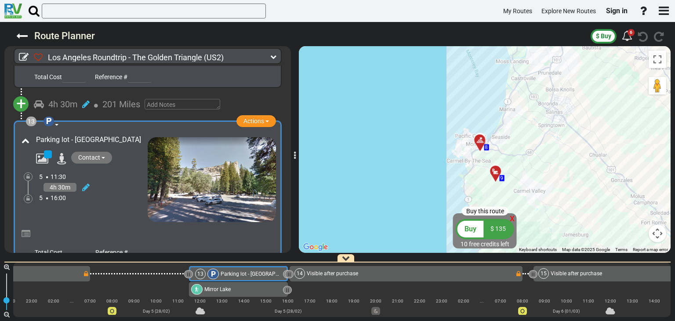
drag, startPoint x: 487, startPoint y: 154, endPoint x: 441, endPoint y: 149, distance: 45.9
click at [441, 149] on div "To activate drag with keyboard, press Alt + Enter. Once in keyboard drag state,…" at bounding box center [485, 149] width 372 height 206
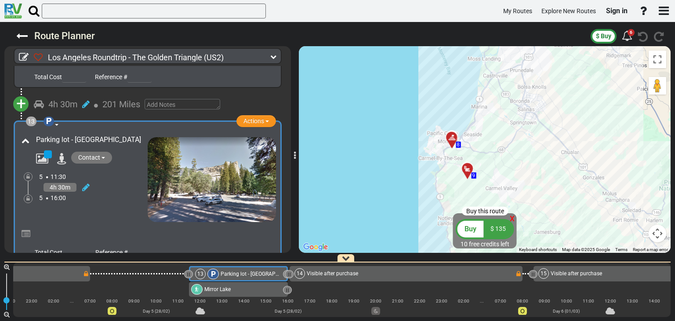
click at [445, 143] on div "To activate drag with keyboard, press Alt + Enter. Once in keyboard drag state,…" at bounding box center [485, 149] width 372 height 206
click at [451, 142] on div at bounding box center [454, 141] width 14 height 14
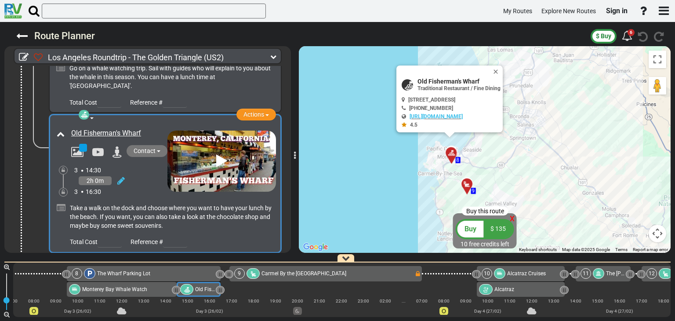
scroll to position [0, 820]
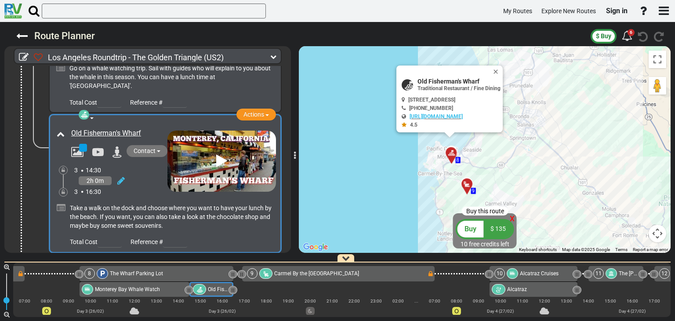
click at [223, 154] on icon at bounding box center [221, 161] width 11 height 14
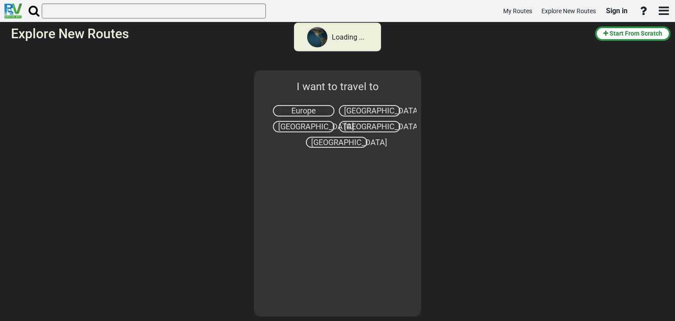
select select "number:2"
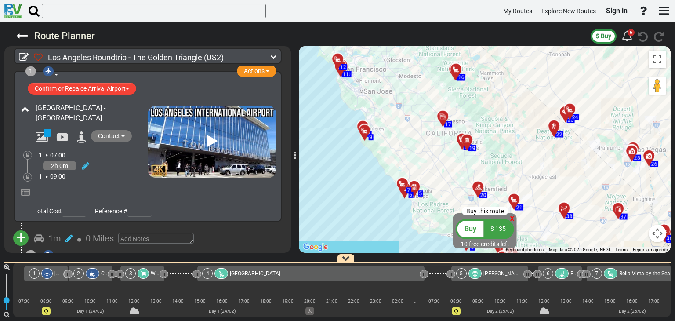
drag, startPoint x: 401, startPoint y: 105, endPoint x: 405, endPoint y: 118, distance: 13.8
click at [405, 118] on div "To activate drag with keyboard, press Alt + Enter. Once in keyboard drag state,…" at bounding box center [485, 149] width 372 height 206
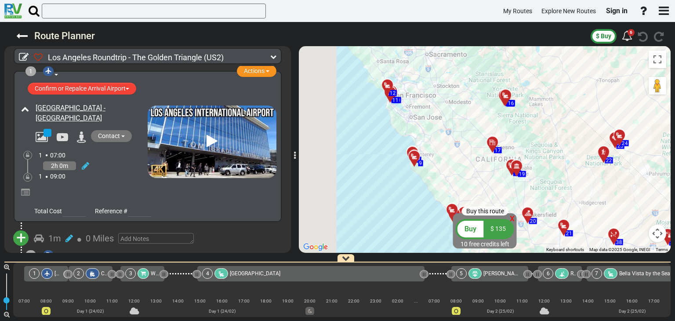
drag, startPoint x: 381, startPoint y: 110, endPoint x: 430, endPoint y: 134, distance: 54.8
click at [430, 134] on div "To activate drag with keyboard, press Alt + Enter. Once in keyboard drag state,…" at bounding box center [485, 149] width 372 height 206
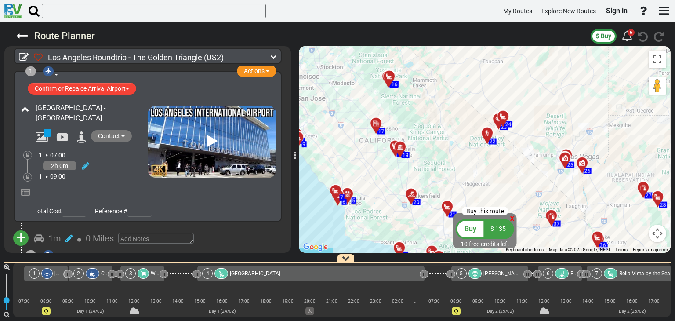
drag, startPoint x: 531, startPoint y: 130, endPoint x: 419, endPoint y: 113, distance: 112.4
click at [419, 113] on div "To activate drag with keyboard, press Alt + Enter. Once in keyboard drag state,…" at bounding box center [485, 149] width 372 height 206
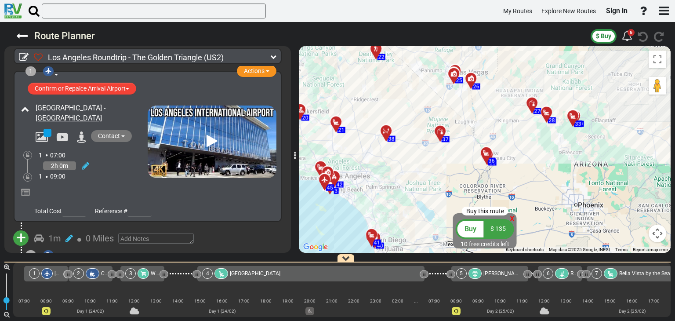
drag, startPoint x: 555, startPoint y: 163, endPoint x: 436, endPoint y: 72, distance: 150.7
click at [434, 72] on div "To activate drag with keyboard, press Alt + Enter. Once in keyboard drag state,…" at bounding box center [485, 149] width 372 height 206
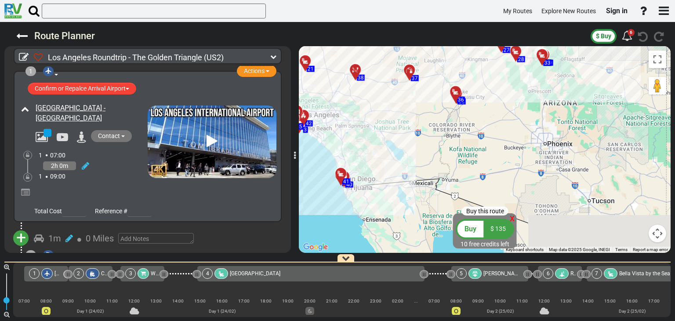
drag, startPoint x: 432, startPoint y: 149, endPoint x: 419, endPoint y: 104, distance: 46.5
click at [419, 104] on div "To activate drag with keyboard, press Alt + Enter. Once in keyboard drag state,…" at bounding box center [485, 149] width 372 height 206
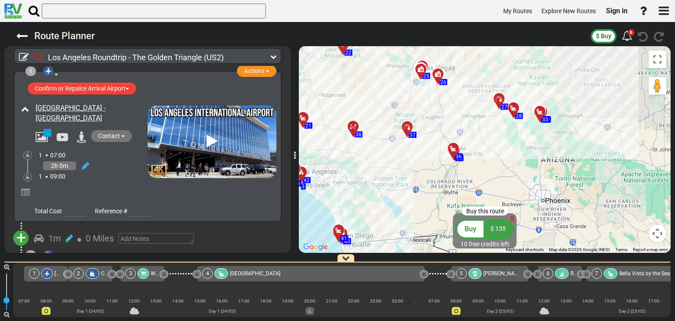
drag, startPoint x: 370, startPoint y: 102, endPoint x: 367, endPoint y: 162, distance: 59.8
click at [365, 162] on div "To activate drag with keyboard, press Alt + Enter. Once in keyboard drag state,…" at bounding box center [485, 149] width 372 height 206
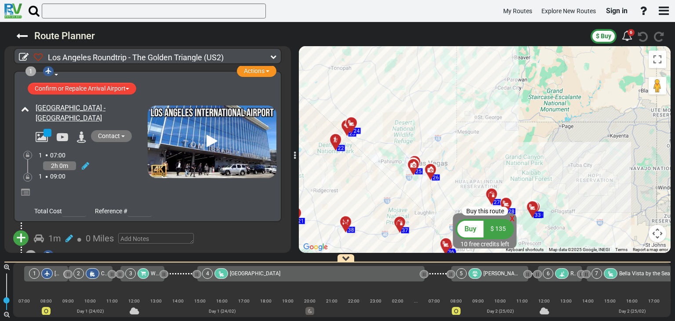
drag, startPoint x: 404, startPoint y: 88, endPoint x: 397, endPoint y: 183, distance: 94.7
click at [397, 183] on div "To activate drag with keyboard, press Alt + Enter. Once in keyboard drag state,…" at bounding box center [485, 149] width 372 height 206
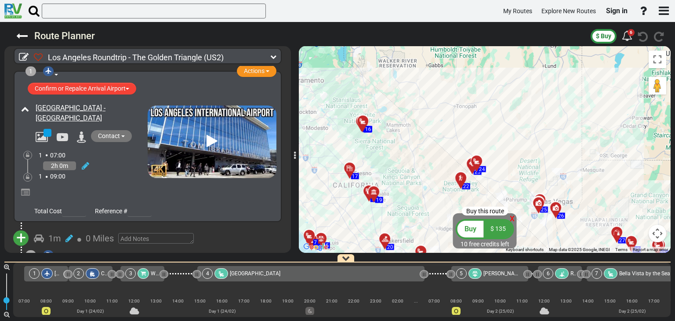
drag, startPoint x: 381, startPoint y: 109, endPoint x: 517, endPoint y: 155, distance: 143.6
click at [517, 155] on div "To activate drag with keyboard, press Alt + Enter. Once in keyboard drag state,…" at bounding box center [485, 149] width 372 height 206
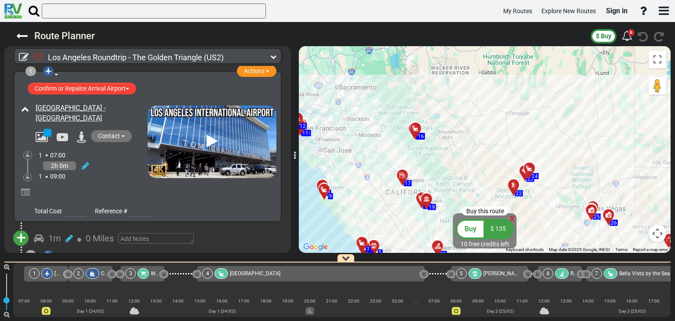
drag, startPoint x: 336, startPoint y: 116, endPoint x: 389, endPoint y: 123, distance: 53.2
click at [389, 123] on div "To activate drag with keyboard, press Alt + Enter. Once in keyboard drag state,…" at bounding box center [485, 149] width 372 height 206
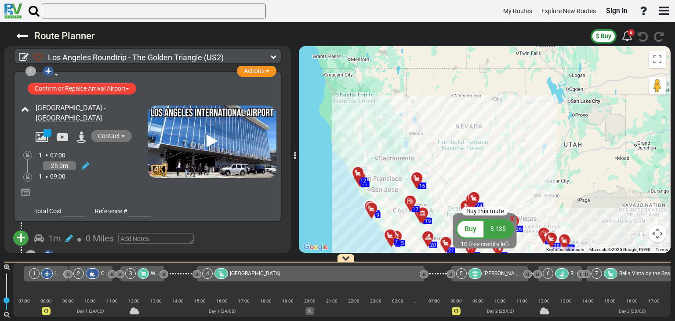
drag, startPoint x: 515, startPoint y: 135, endPoint x: 502, endPoint y: 167, distance: 34.9
click at [502, 167] on div "To activate drag with keyboard, press Alt + Enter. Once in keyboard drag state,…" at bounding box center [485, 149] width 372 height 206
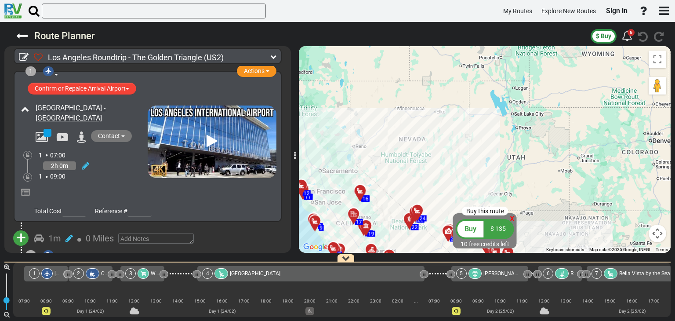
drag, startPoint x: 517, startPoint y: 122, endPoint x: 467, endPoint y: 134, distance: 51.1
click at [467, 134] on div "To activate drag with keyboard, press Alt + Enter. Once in keyboard drag state,…" at bounding box center [485, 149] width 372 height 206
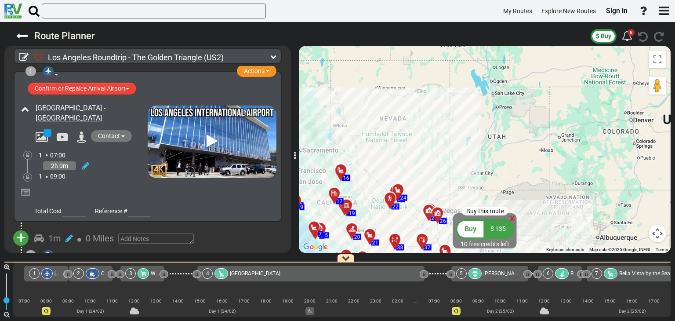
drag, startPoint x: 415, startPoint y: 131, endPoint x: 387, endPoint y: 92, distance: 47.6
click at [378, 92] on div "To activate drag with keyboard, press Alt + Enter. Once in keyboard drag state,…" at bounding box center [485, 149] width 372 height 206
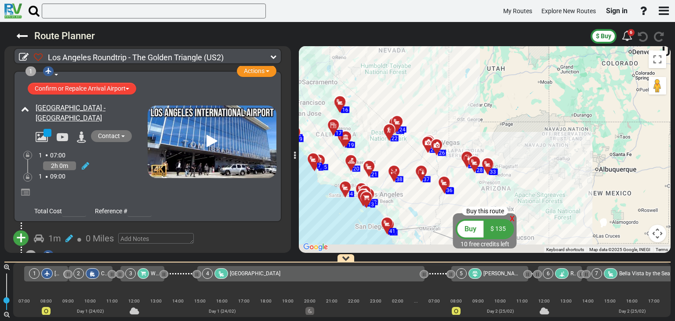
drag, startPoint x: 417, startPoint y: 114, endPoint x: 411, endPoint y: 84, distance: 30.5
click at [411, 84] on div "To activate drag with keyboard, press Alt + Enter. Once in keyboard drag state,…" at bounding box center [485, 149] width 372 height 206
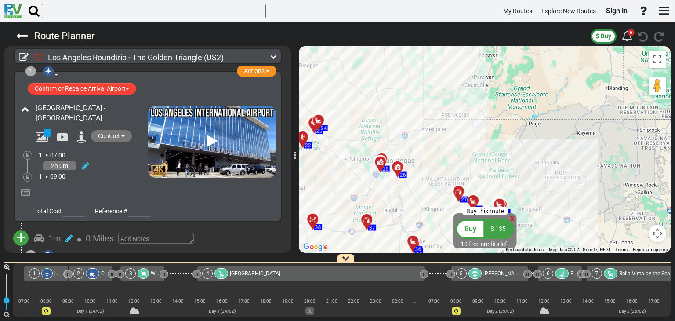
drag, startPoint x: 408, startPoint y: 116, endPoint x: 433, endPoint y: 157, distance: 47.9
click at [432, 157] on div "To activate drag with keyboard, press Alt + Enter. Once in keyboard drag state,…" at bounding box center [485, 149] width 372 height 206
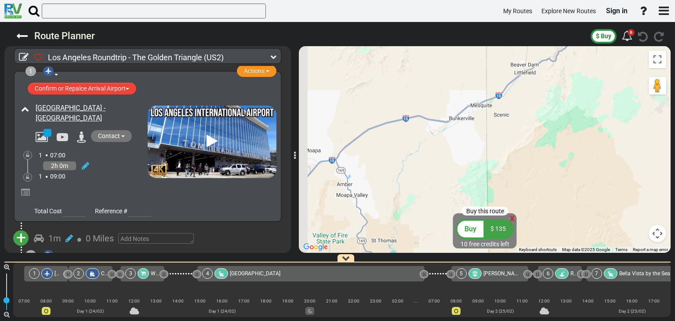
drag, startPoint x: 390, startPoint y: 177, endPoint x: 506, endPoint y: 120, distance: 129.3
click at [506, 120] on div "To activate drag with keyboard, press Alt + Enter. Once in keyboard drag state,…" at bounding box center [485, 149] width 372 height 206
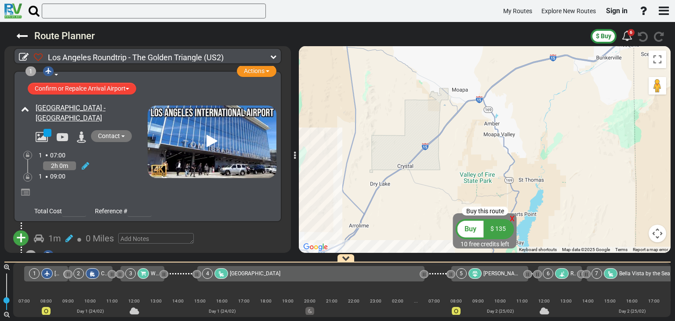
drag, startPoint x: 420, startPoint y: 152, endPoint x: 571, endPoint y: 92, distance: 162.8
click at [571, 92] on div "To activate drag with keyboard, press Alt + Enter. Once in keyboard drag state,…" at bounding box center [485, 149] width 372 height 206
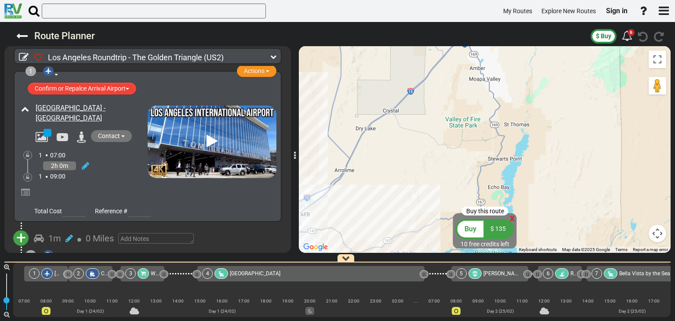
drag, startPoint x: 511, startPoint y: 171, endPoint x: 497, endPoint y: 115, distance: 58.0
click at [497, 116] on div "To activate drag with keyboard, press Alt + Enter. Once in keyboard drag state,…" at bounding box center [485, 149] width 372 height 206
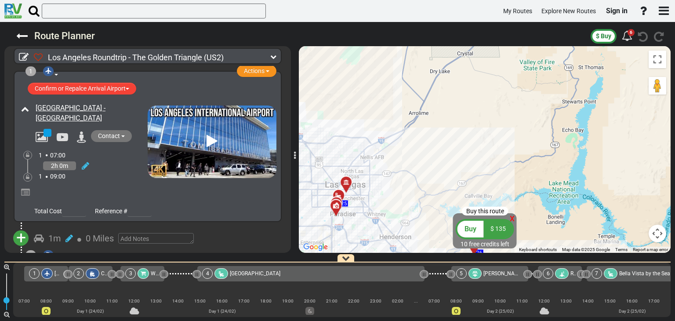
drag, startPoint x: 430, startPoint y: 138, endPoint x: 466, endPoint y: 137, distance: 35.6
click at [466, 137] on div "To activate drag with keyboard, press Alt + Enter. Once in keyboard drag state,…" at bounding box center [485, 149] width 372 height 206
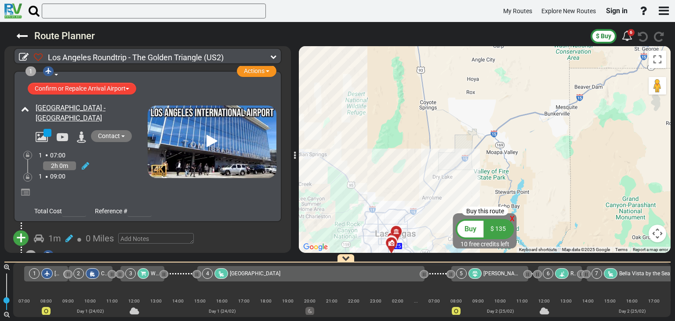
drag, startPoint x: 503, startPoint y: 115, endPoint x: 476, endPoint y: 192, distance: 81.5
click at [476, 192] on div "To activate drag with keyboard, press Alt + Enter. Once in keyboard drag state,…" at bounding box center [485, 149] width 372 height 206
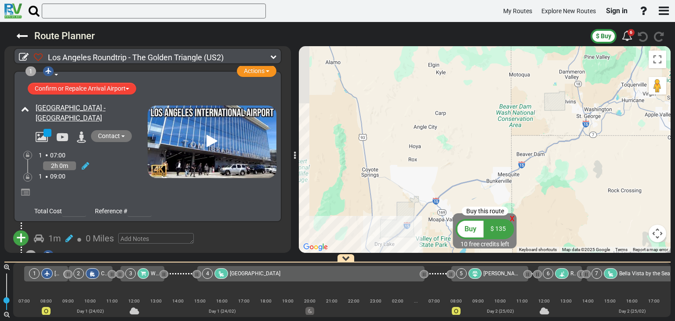
drag, startPoint x: 546, startPoint y: 115, endPoint x: 488, endPoint y: 180, distance: 87.4
click at [487, 180] on div "To activate drag with keyboard, press Alt + Enter. Once in keyboard drag state,…" at bounding box center [485, 149] width 372 height 206
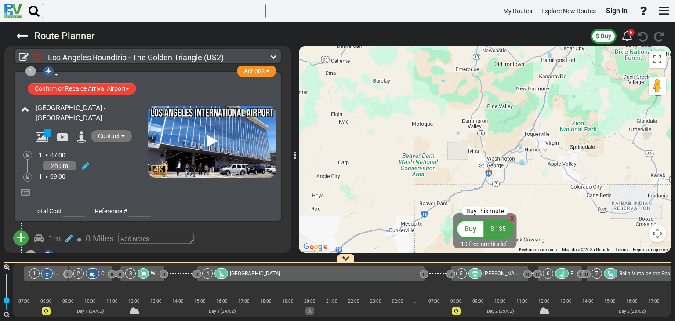
drag, startPoint x: 542, startPoint y: 123, endPoint x: 448, endPoint y: 169, distance: 105.3
click at [448, 169] on div "To activate drag with keyboard, press Alt + Enter. Once in keyboard drag state,…" at bounding box center [485, 149] width 372 height 206
click at [576, 127] on div "To activate drag with keyboard, press Alt + Enter. Once in keyboard drag state,…" at bounding box center [485, 149] width 372 height 206
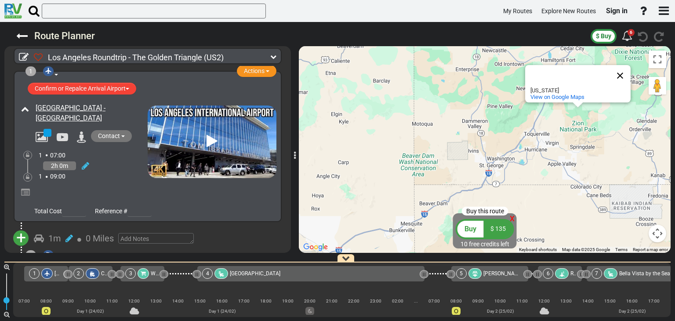
click at [620, 73] on button "Close" at bounding box center [619, 75] width 21 height 21
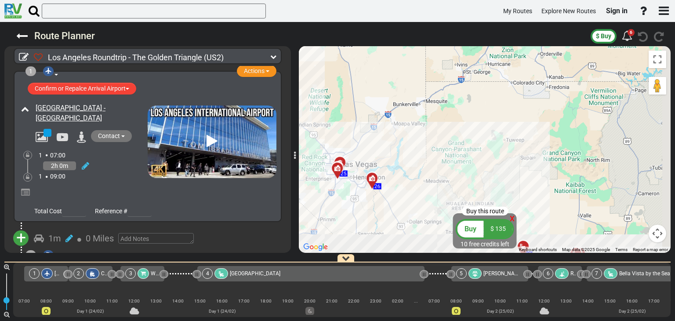
drag, startPoint x: 485, startPoint y: 169, endPoint x: 463, endPoint y: 79, distance: 92.9
click at [462, 79] on div "To activate drag with keyboard, press Alt + Enter. Once in keyboard drag state,…" at bounding box center [485, 149] width 372 height 206
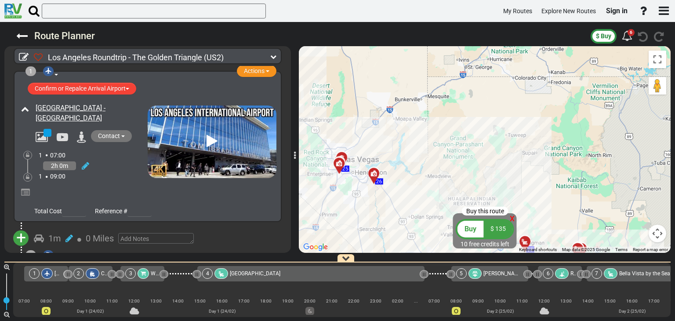
click at [457, 146] on div "To activate drag with keyboard, press Alt + Enter. Once in keyboard drag state,…" at bounding box center [485, 149] width 372 height 206
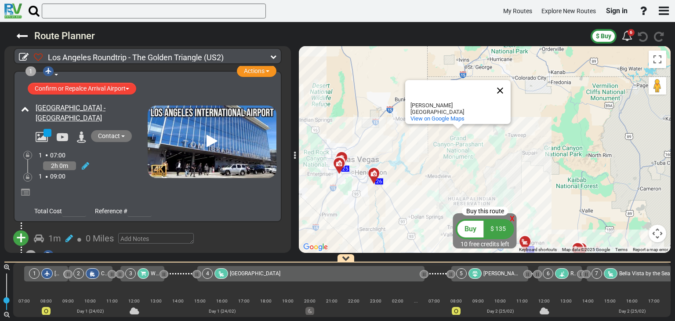
click at [500, 96] on button "Close" at bounding box center [499, 90] width 21 height 21
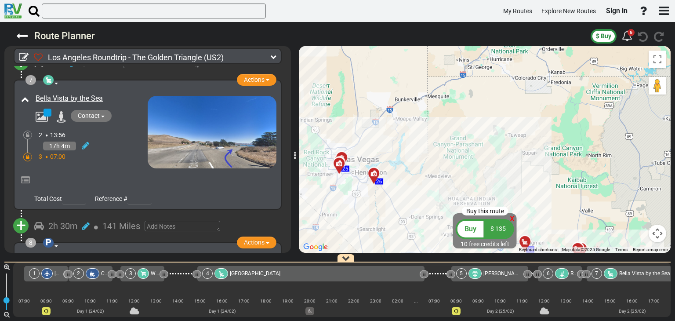
scroll to position [966, 0]
click at [113, 155] on div "Bella Vista by the Sea" at bounding box center [83, 128] width 129 height 77
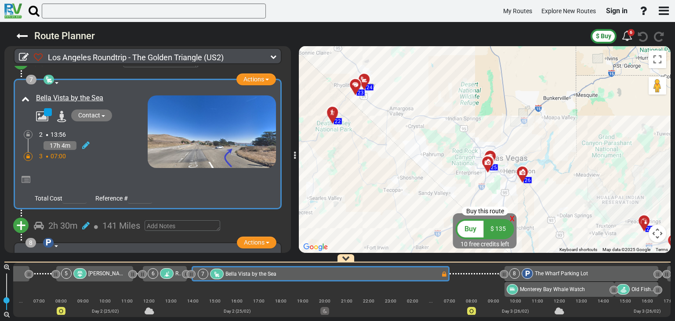
scroll to position [0, 397]
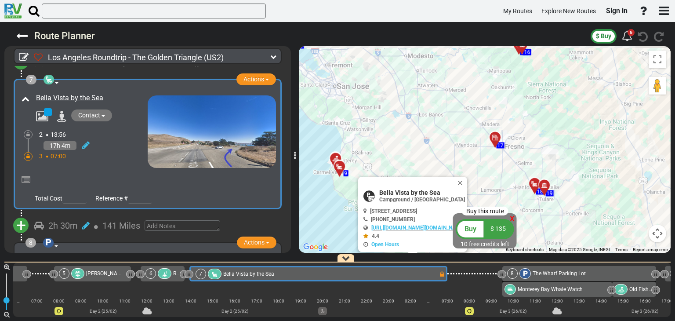
drag, startPoint x: 405, startPoint y: 87, endPoint x: 423, endPoint y: 139, distance: 55.0
click at [423, 139] on div "To activate drag with keyboard, press Alt + Enter. Once in keyboard drag state,…" at bounding box center [485, 149] width 372 height 206
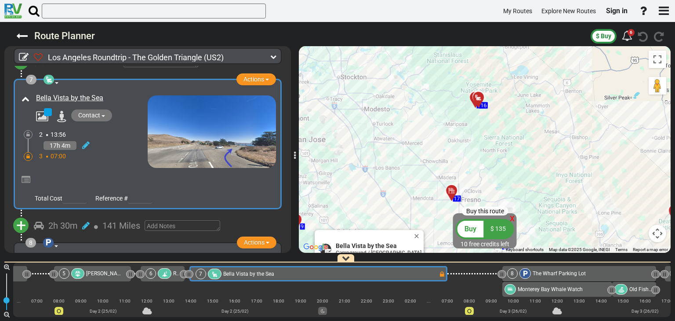
drag, startPoint x: 445, startPoint y: 103, endPoint x: 401, endPoint y: 156, distance: 68.3
click at [401, 156] on div "To activate drag with keyboard, press Alt + Enter. Once in keyboard drag state,…" at bounding box center [485, 149] width 372 height 206
